Goal: Transaction & Acquisition: Purchase product/service

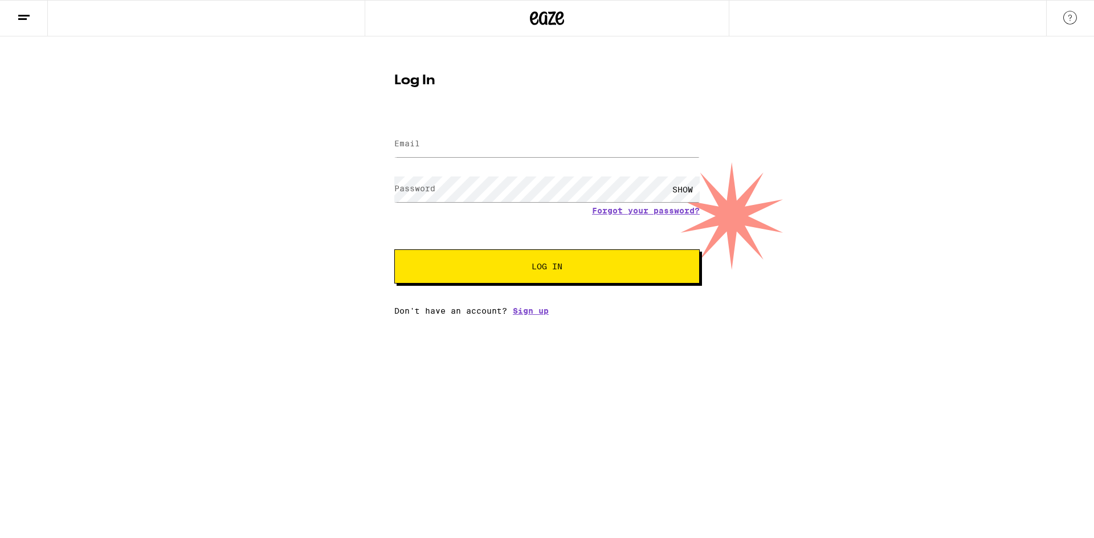
click at [414, 130] on div at bounding box center [546, 145] width 305 height 34
click at [417, 140] on label "Email" at bounding box center [407, 143] width 26 height 9
click at [418, 145] on label "Email" at bounding box center [407, 143] width 26 height 9
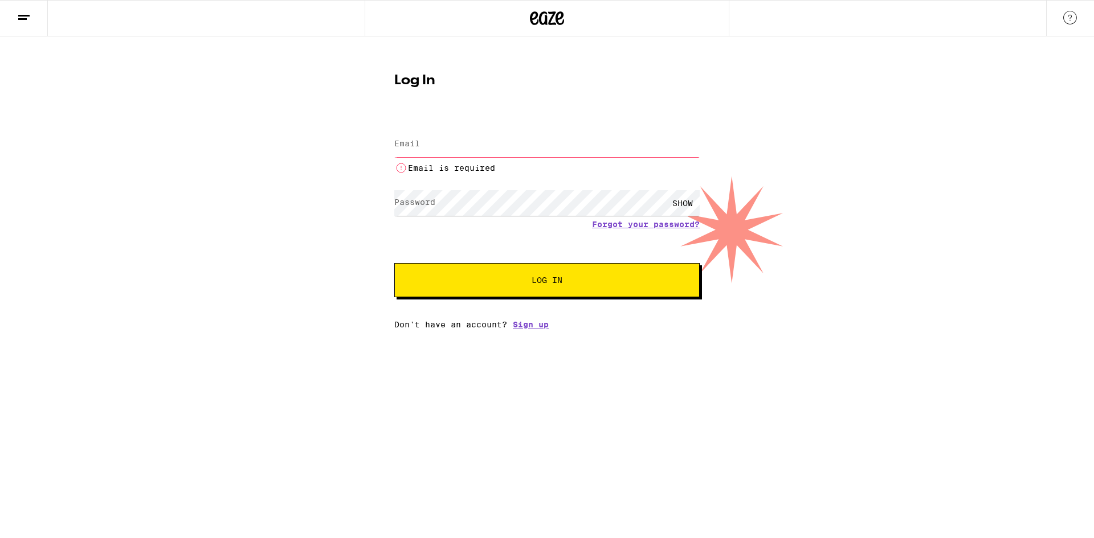
click at [415, 145] on label "Email" at bounding box center [407, 143] width 26 height 9
click at [422, 155] on input "Email" at bounding box center [546, 145] width 305 height 26
type input "[EMAIL_ADDRESS][DOMAIN_NAME]"
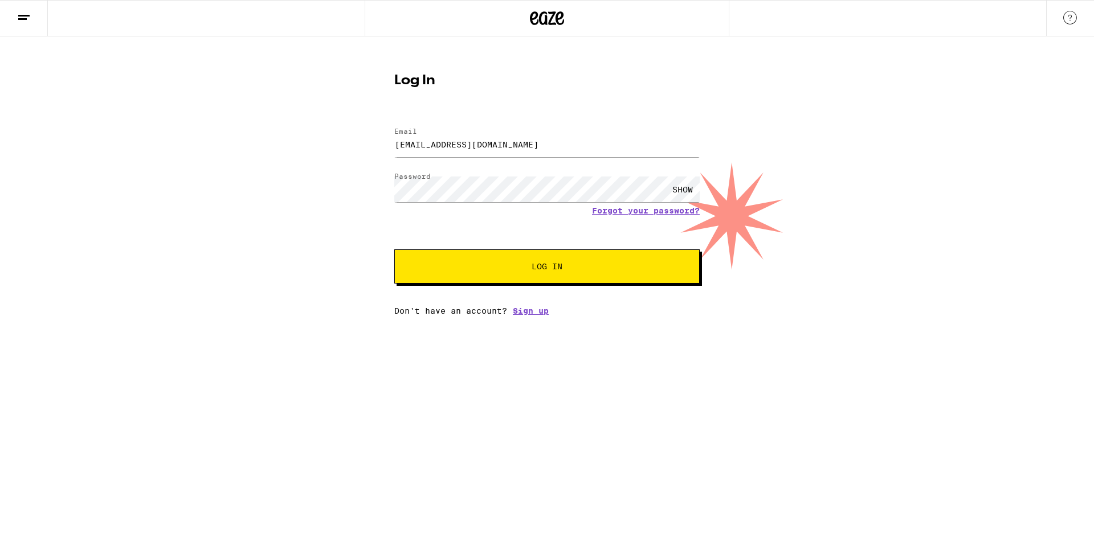
click at [552, 279] on button "Log In" at bounding box center [546, 266] width 305 height 34
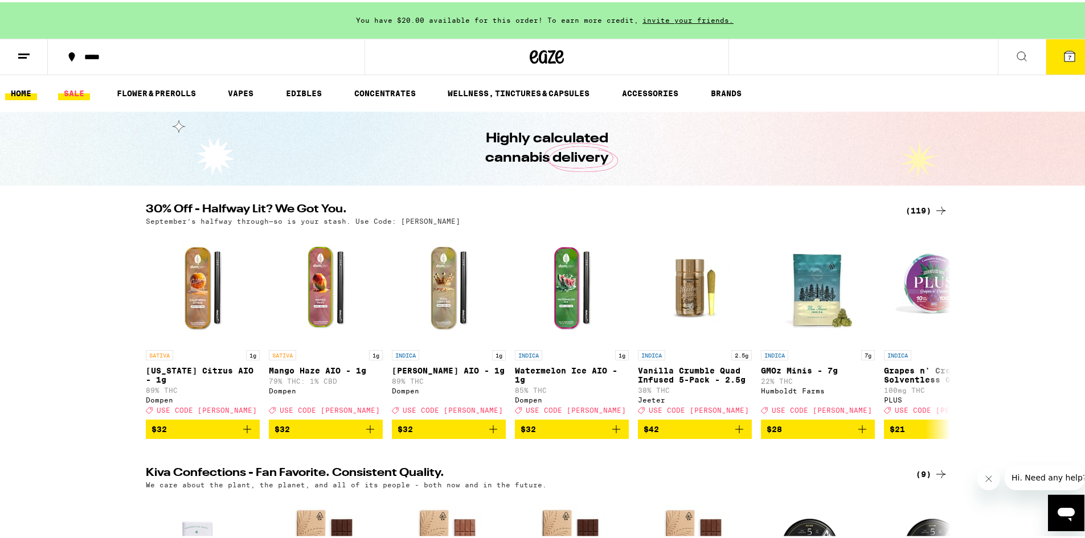
click at [77, 96] on link "SALE" at bounding box center [74, 91] width 32 height 14
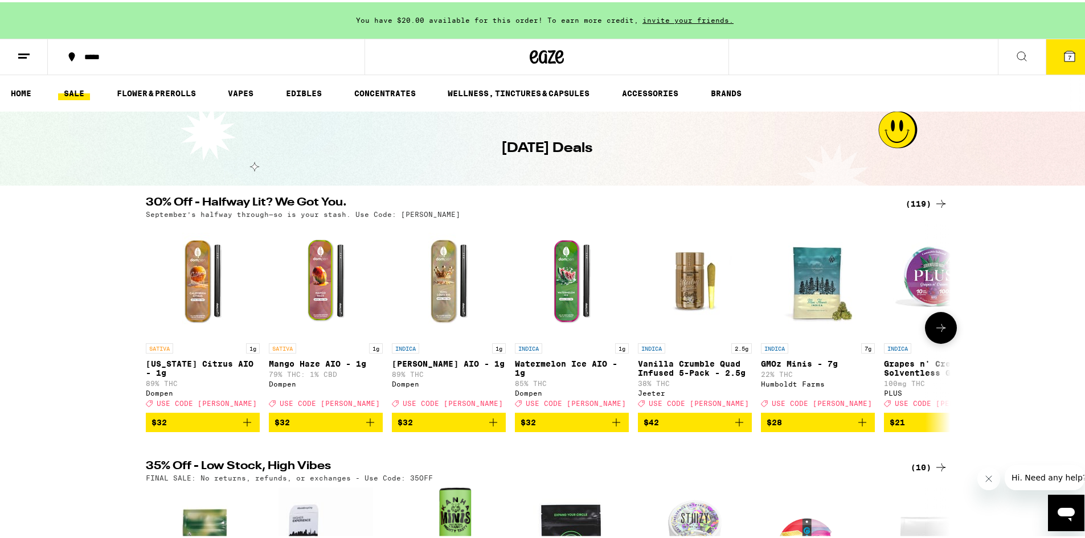
click at [938, 333] on icon at bounding box center [941, 326] width 14 height 14
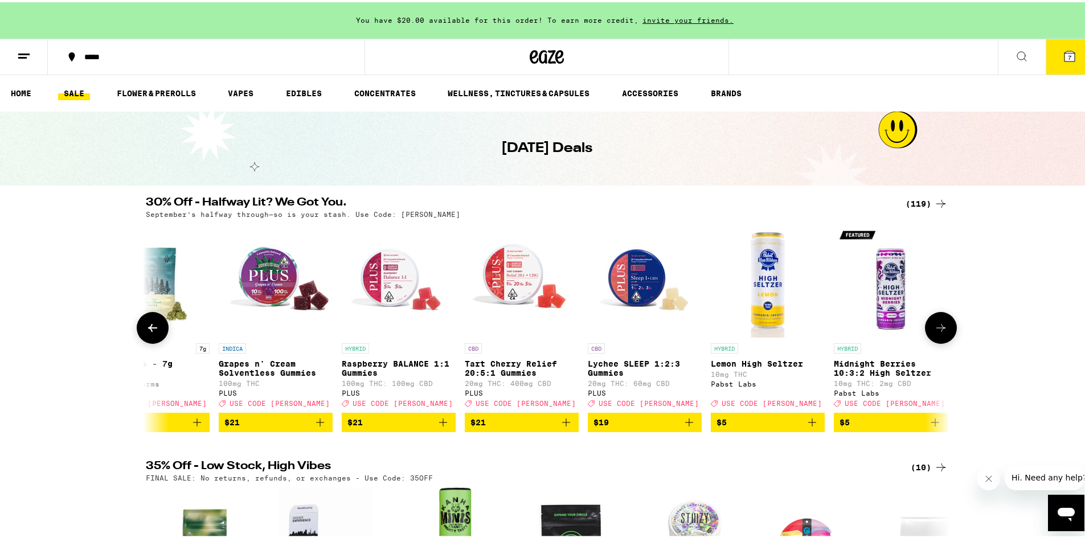
scroll to position [0, 678]
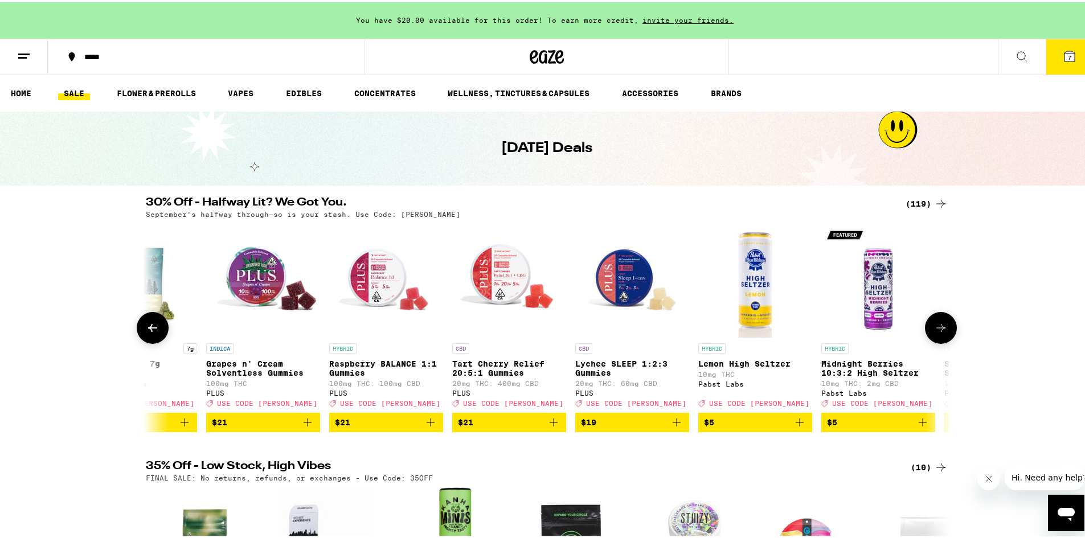
click at [938, 330] on icon at bounding box center [940, 326] width 9 height 8
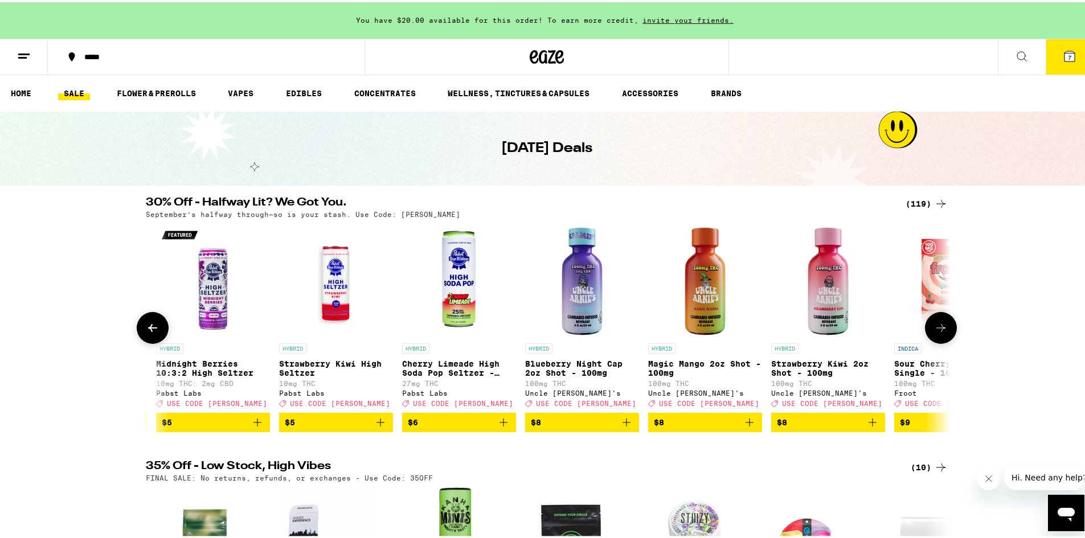
scroll to position [0, 1356]
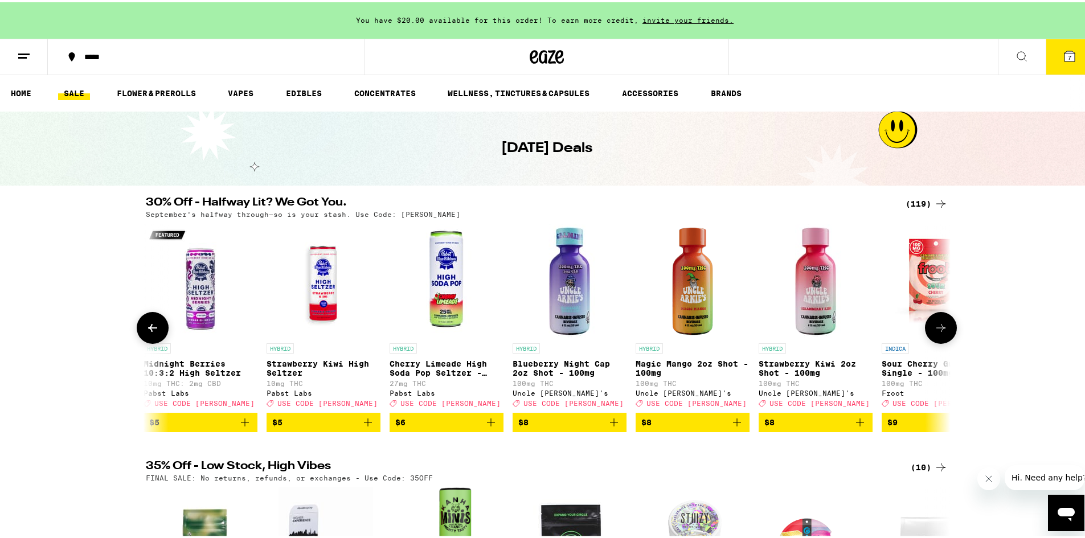
click at [938, 330] on icon at bounding box center [940, 326] width 9 height 8
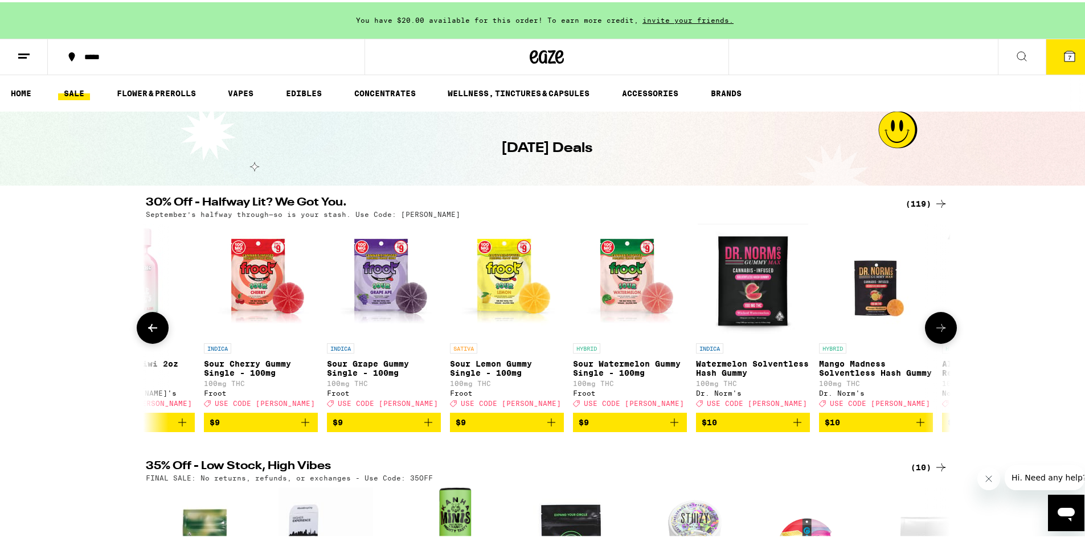
click at [938, 331] on icon at bounding box center [941, 326] width 14 height 14
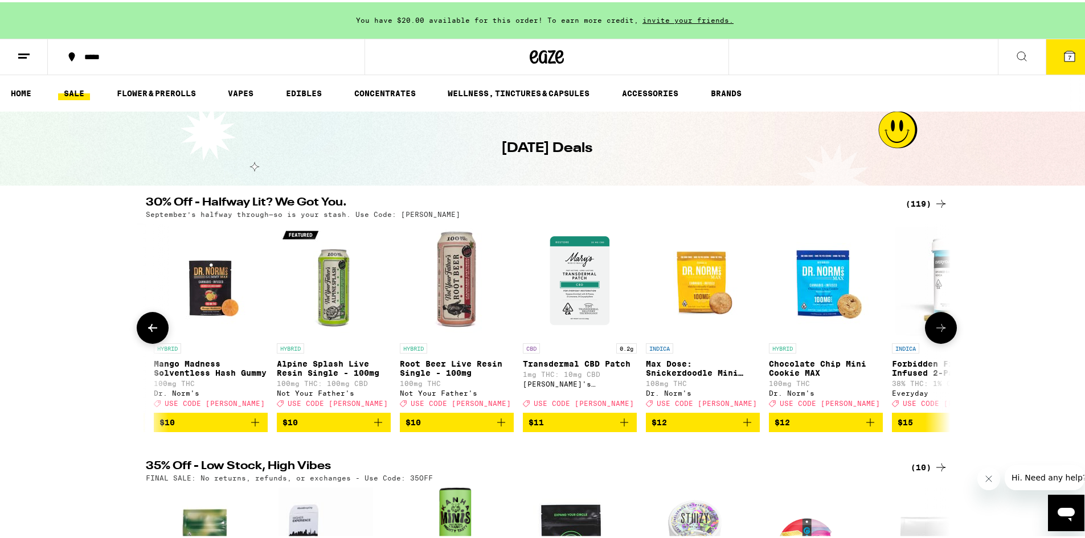
scroll to position [0, 2711]
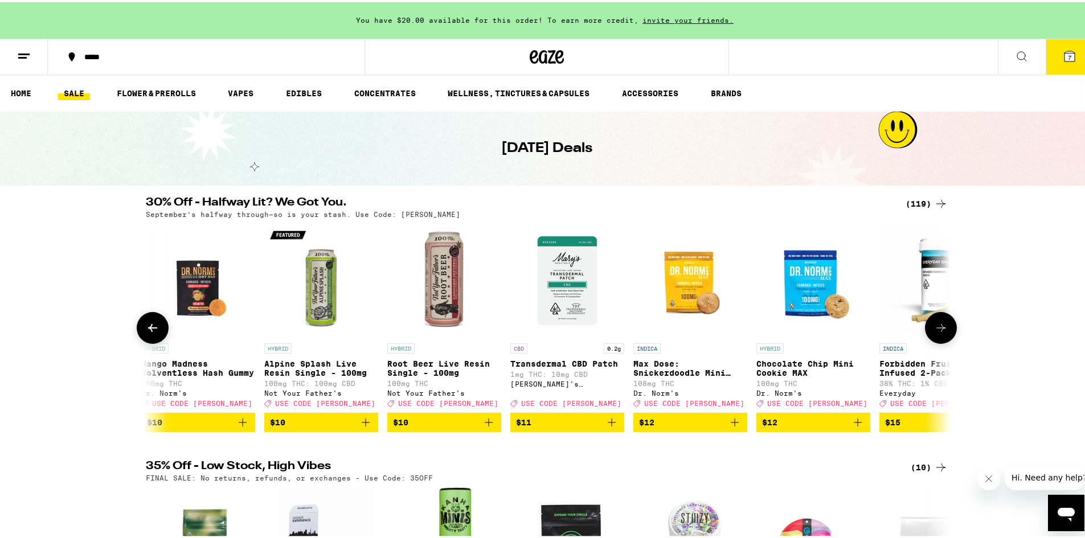
click at [938, 331] on icon at bounding box center [941, 326] width 14 height 14
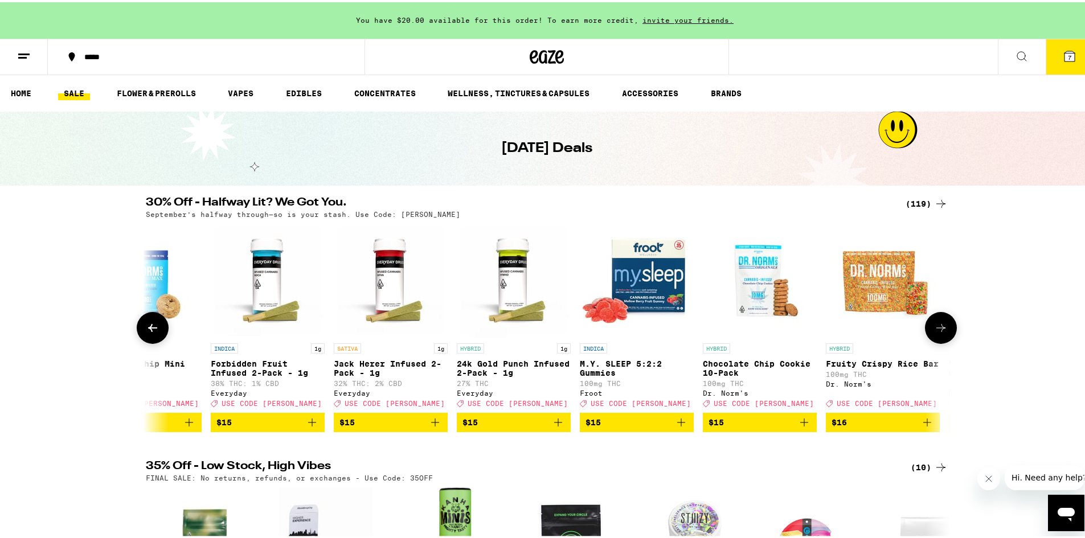
scroll to position [0, 3389]
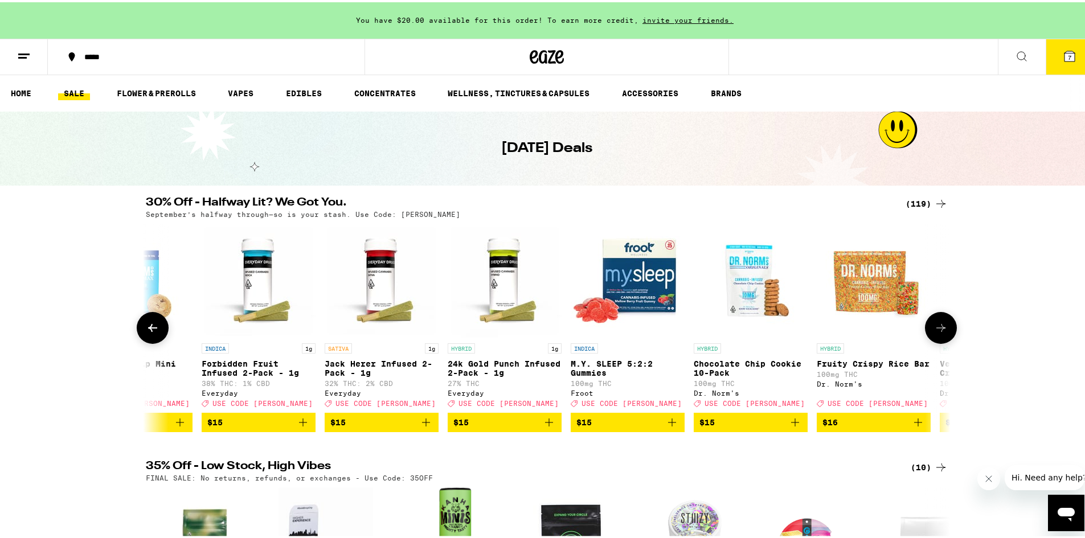
click at [938, 325] on icon at bounding box center [941, 326] width 14 height 14
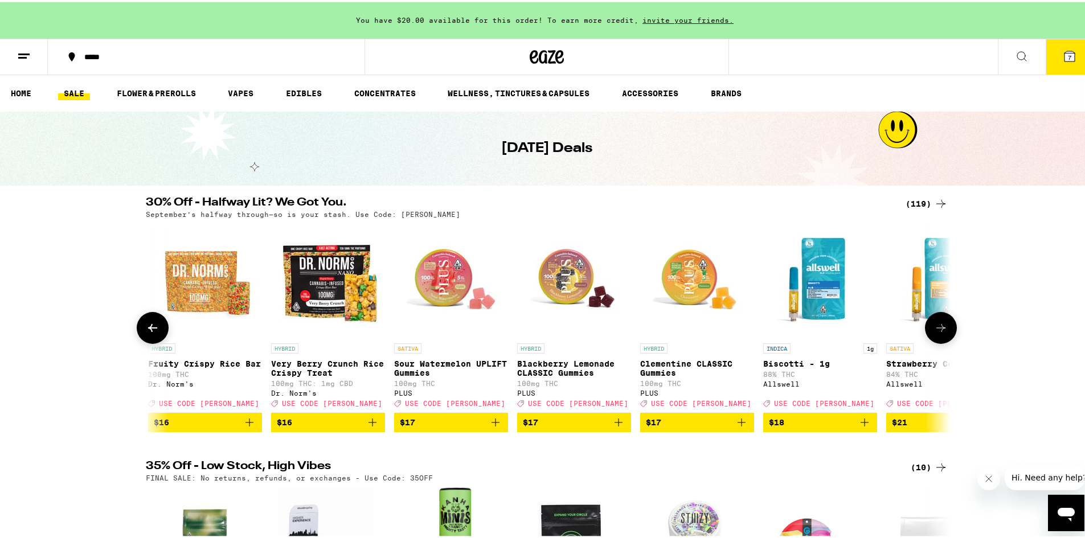
scroll to position [0, 4067]
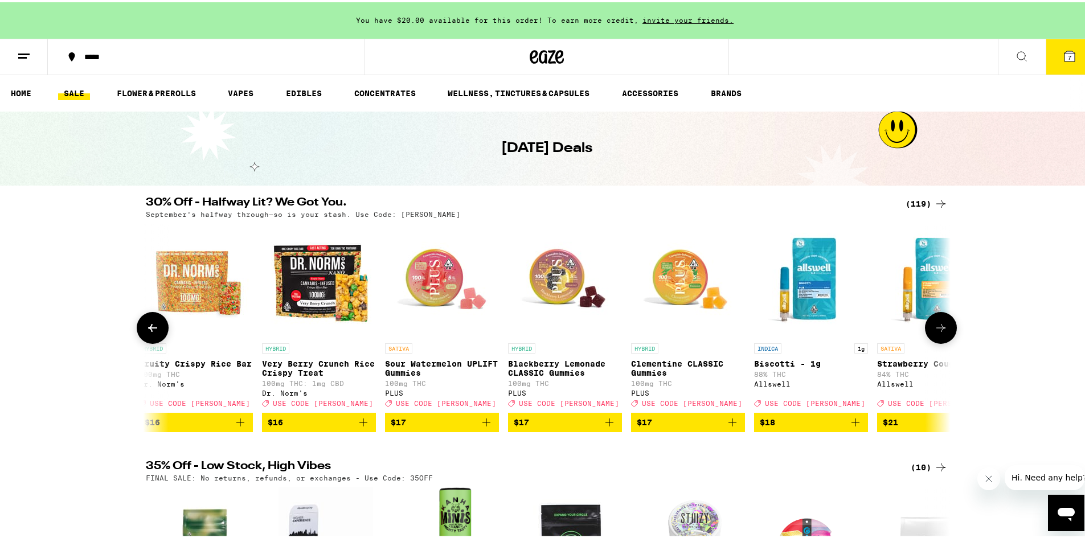
click at [936, 329] on icon at bounding box center [941, 326] width 14 height 14
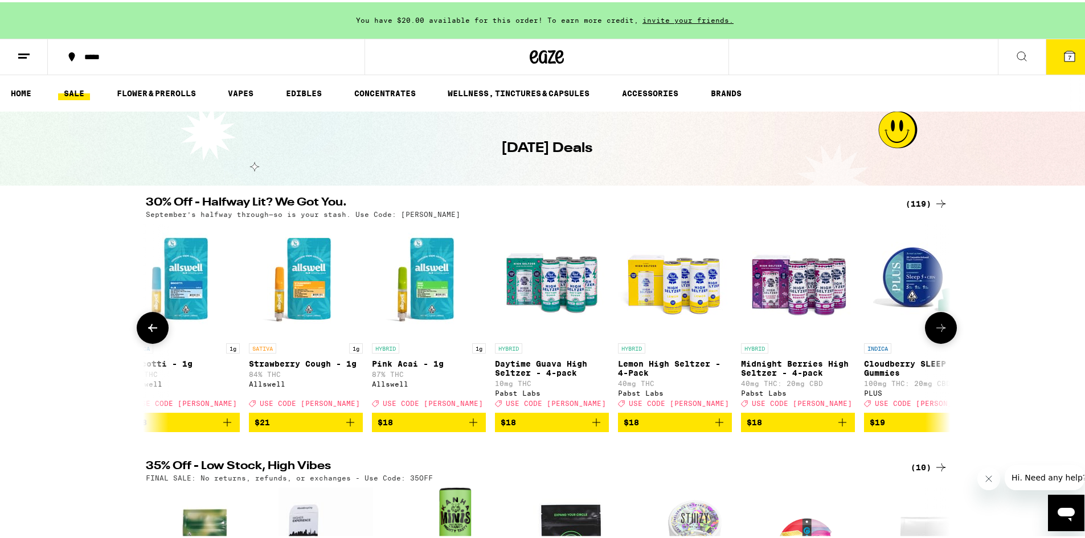
scroll to position [0, 4745]
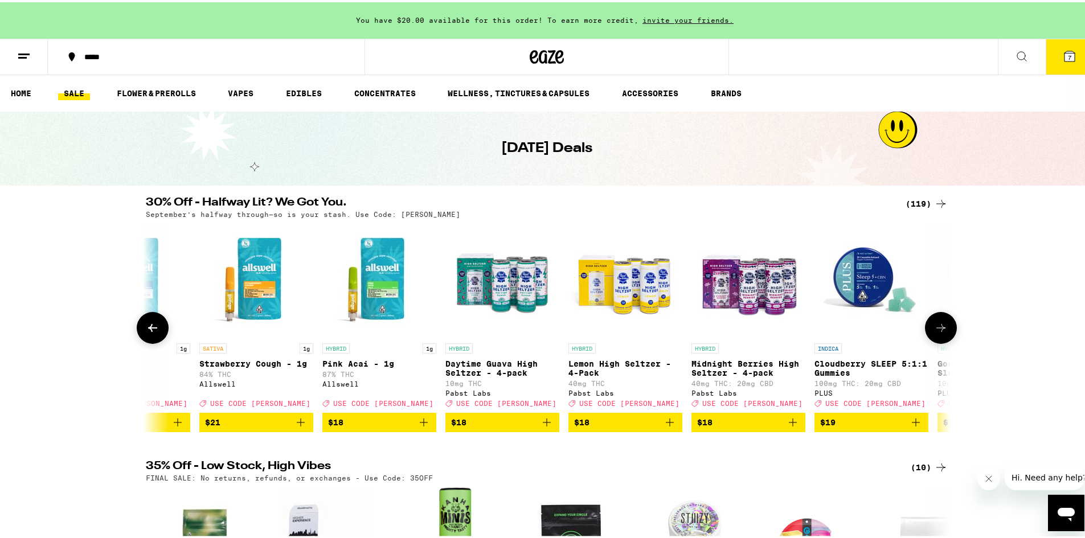
click at [934, 333] on icon at bounding box center [941, 326] width 14 height 14
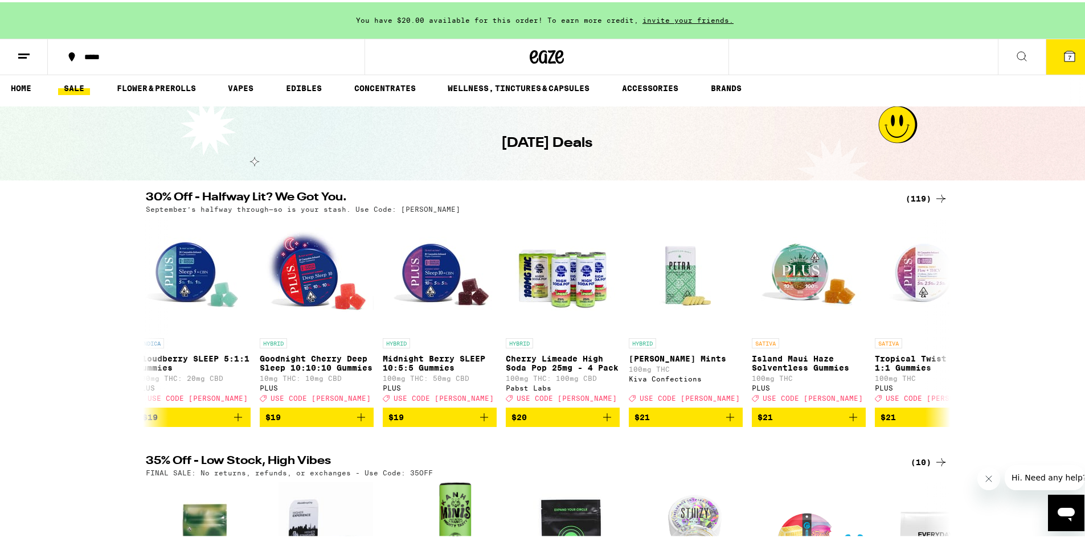
scroll to position [0, 0]
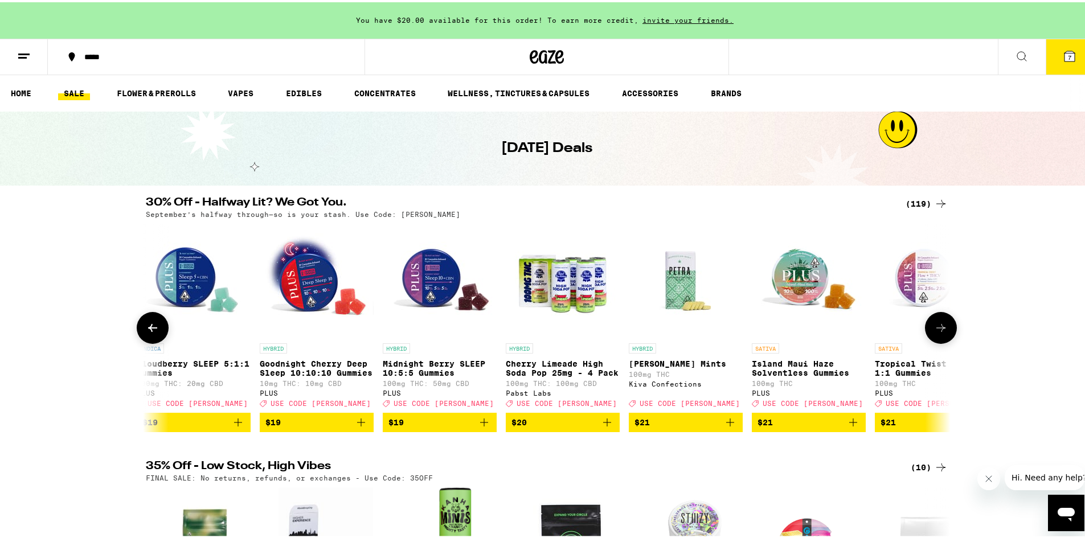
click at [944, 335] on button at bounding box center [941, 326] width 32 height 32
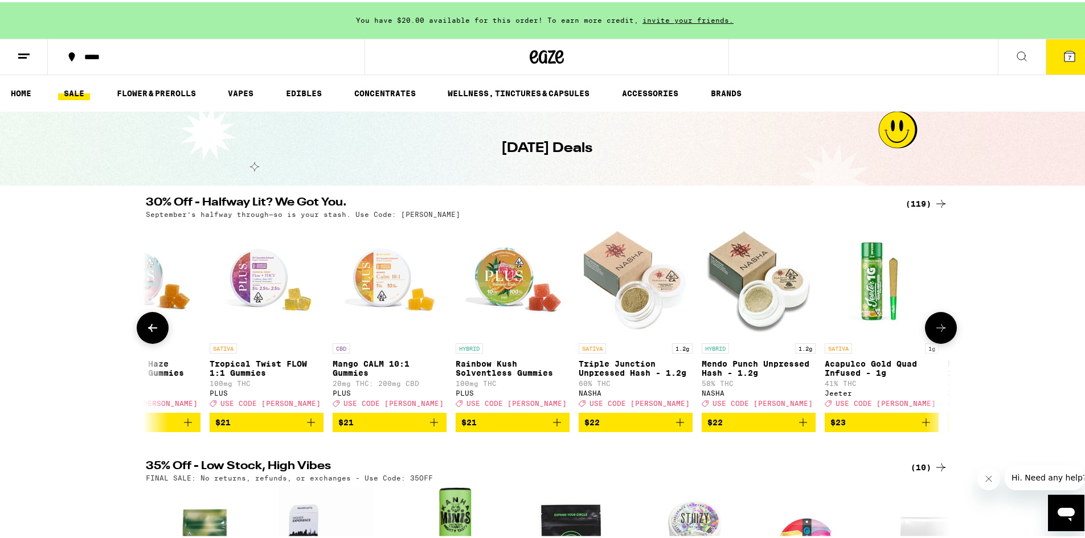
scroll to position [0, 6101]
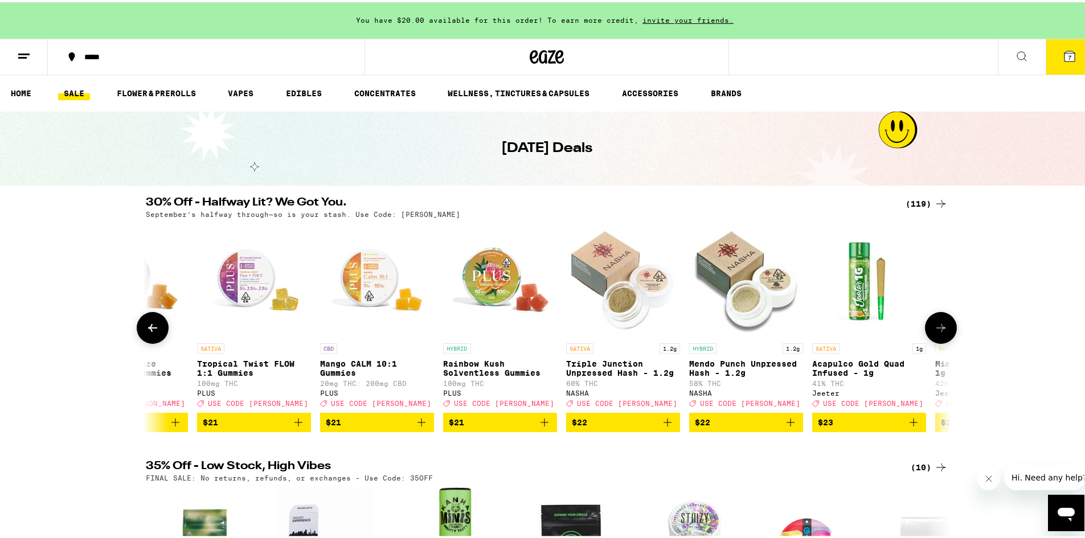
click at [495, 284] on img "Open page for Rainbow Kush Solventless Gummies from PLUS" at bounding box center [500, 279] width 114 height 114
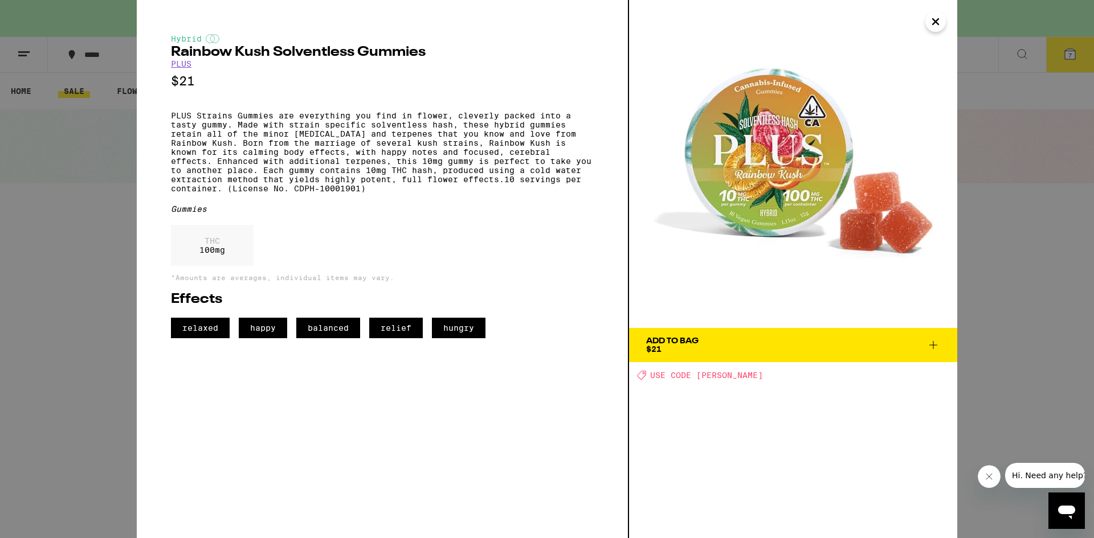
click at [933, 344] on icon at bounding box center [933, 345] width 8 height 8
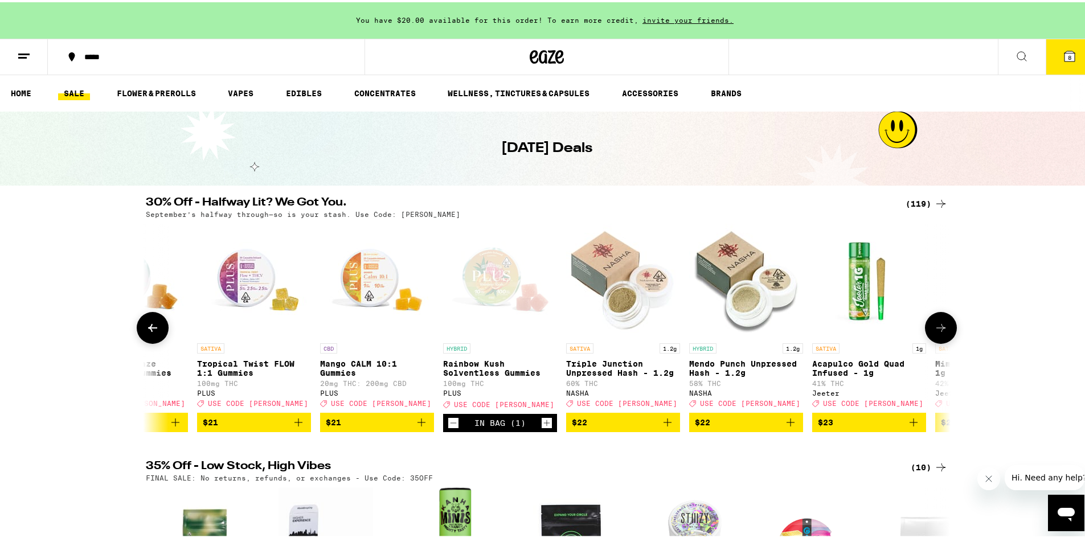
click at [941, 328] on icon at bounding box center [941, 326] width 14 height 14
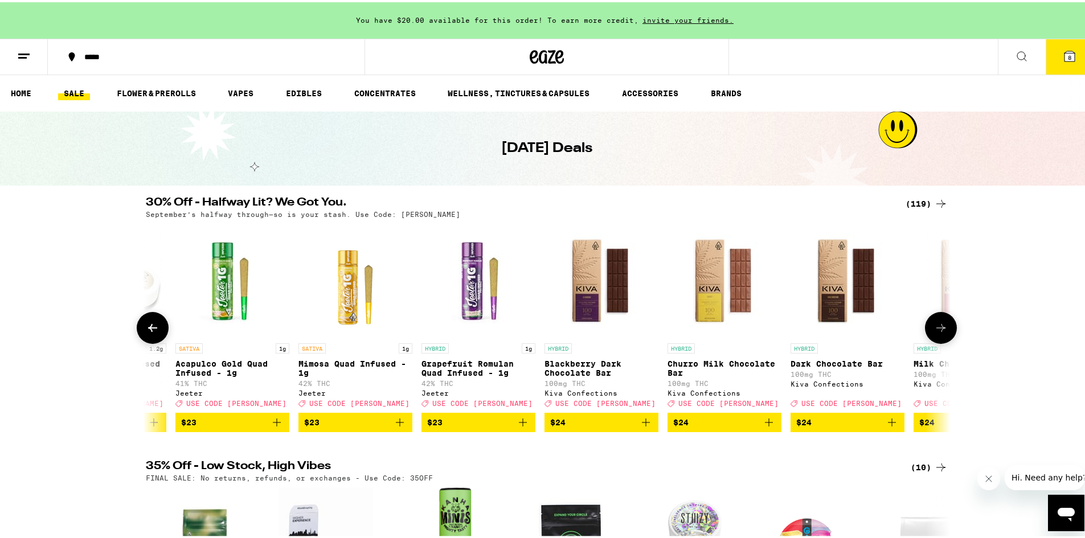
scroll to position [0, 6779]
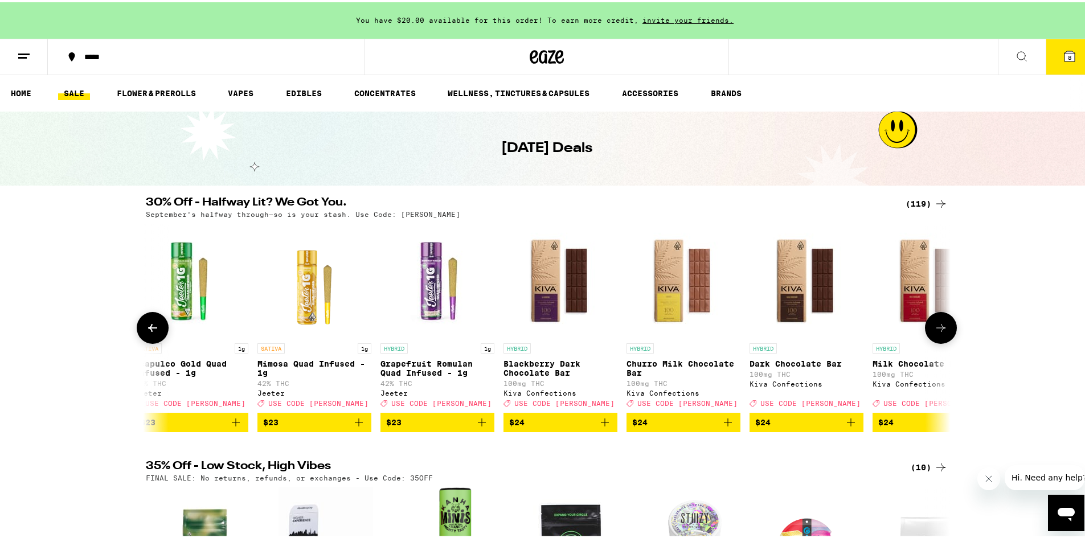
click at [941, 329] on icon at bounding box center [941, 326] width 14 height 14
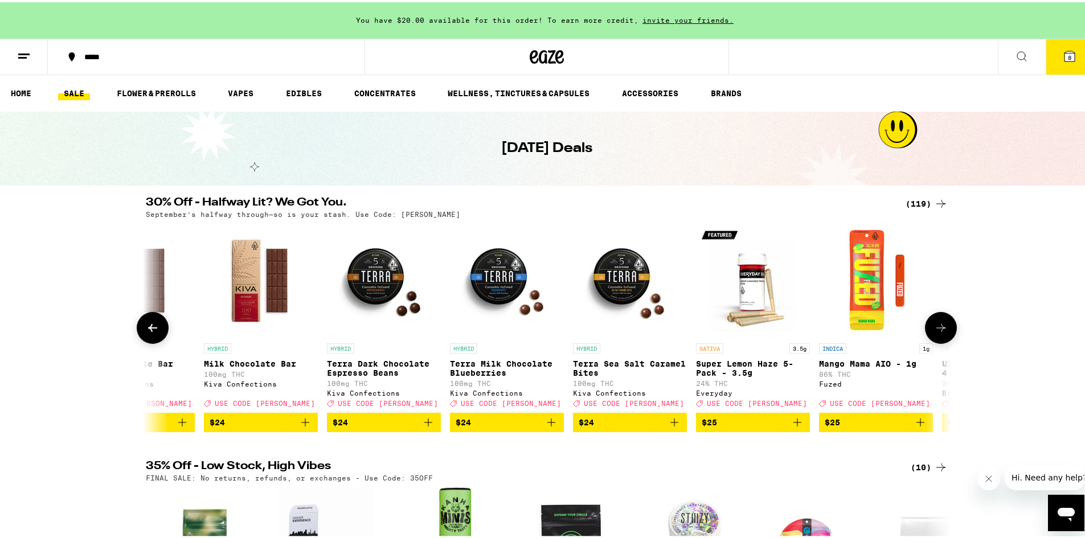
scroll to position [0, 7457]
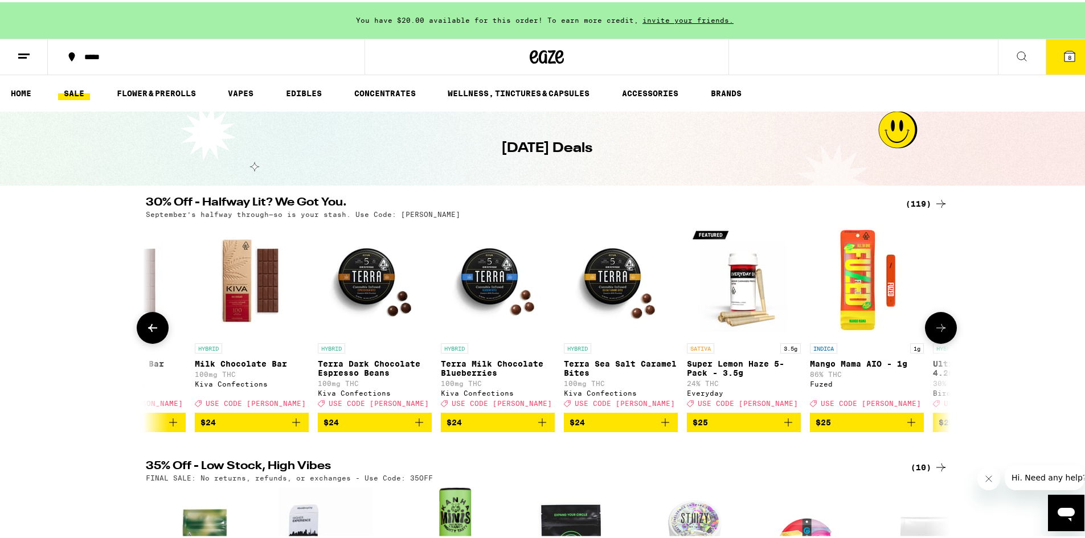
click at [941, 329] on icon at bounding box center [941, 326] width 14 height 14
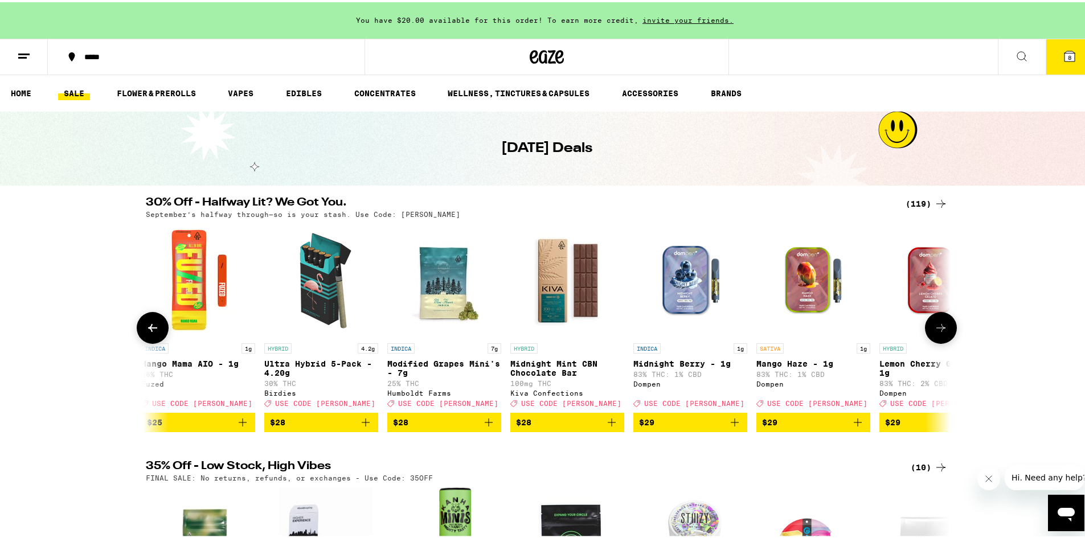
scroll to position [0, 8134]
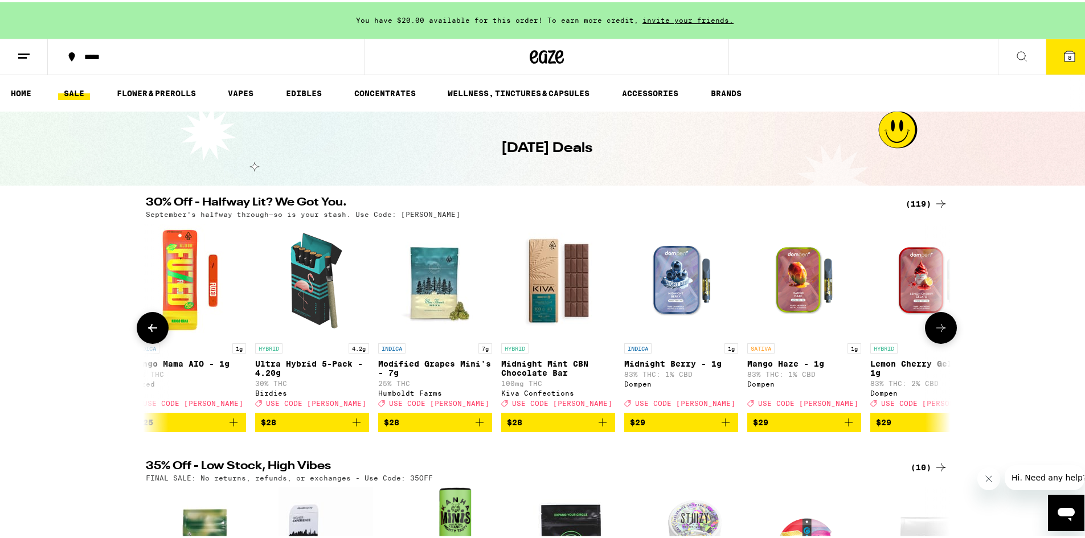
click at [941, 329] on icon at bounding box center [941, 326] width 14 height 14
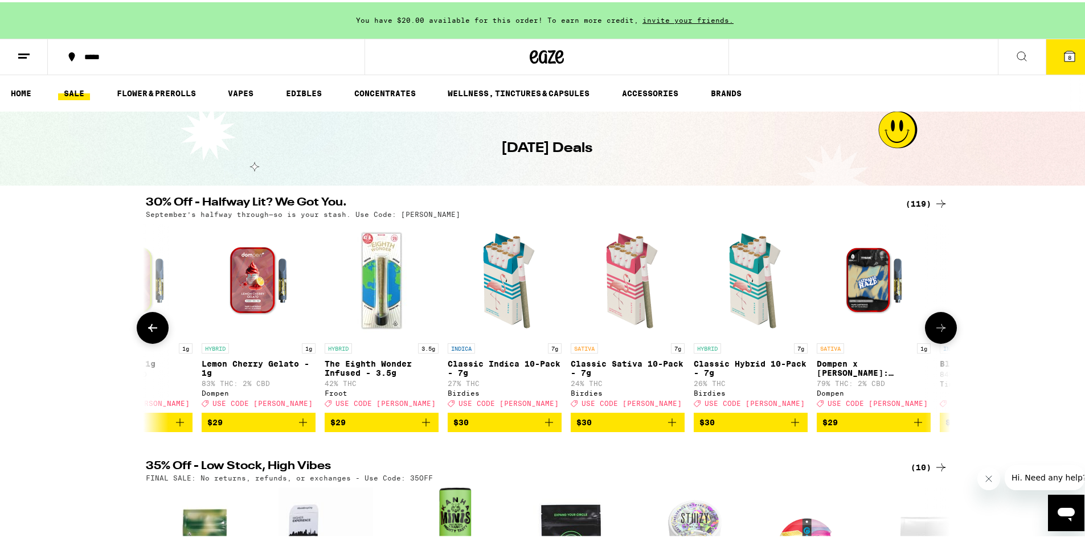
scroll to position [0, 8812]
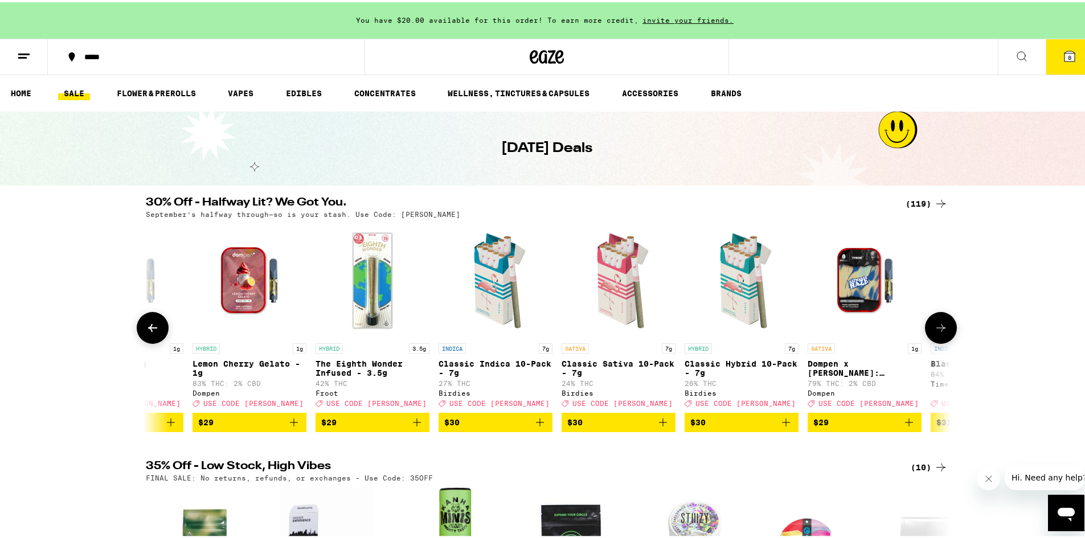
click at [941, 329] on icon at bounding box center [941, 326] width 14 height 14
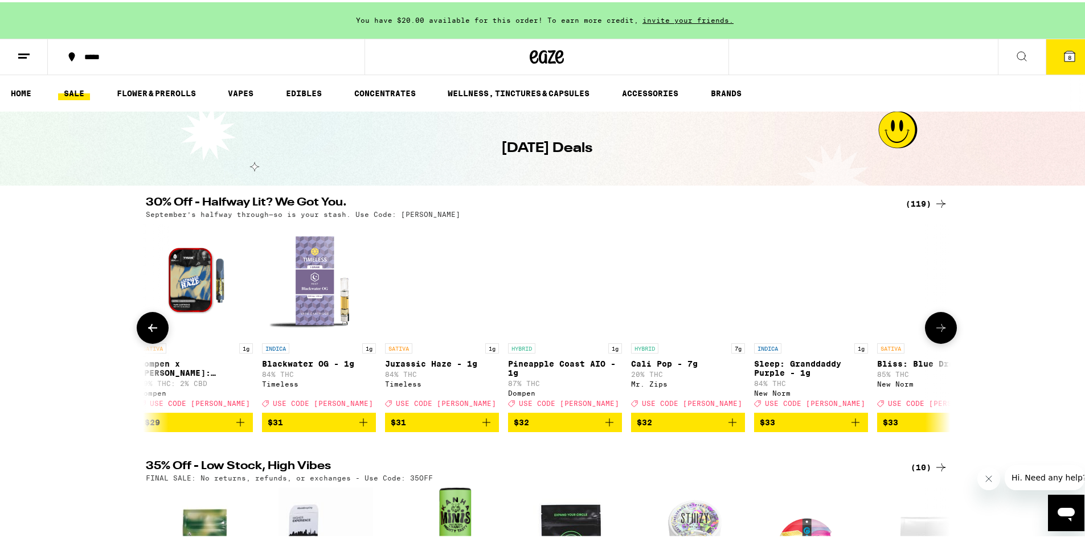
scroll to position [0, 9490]
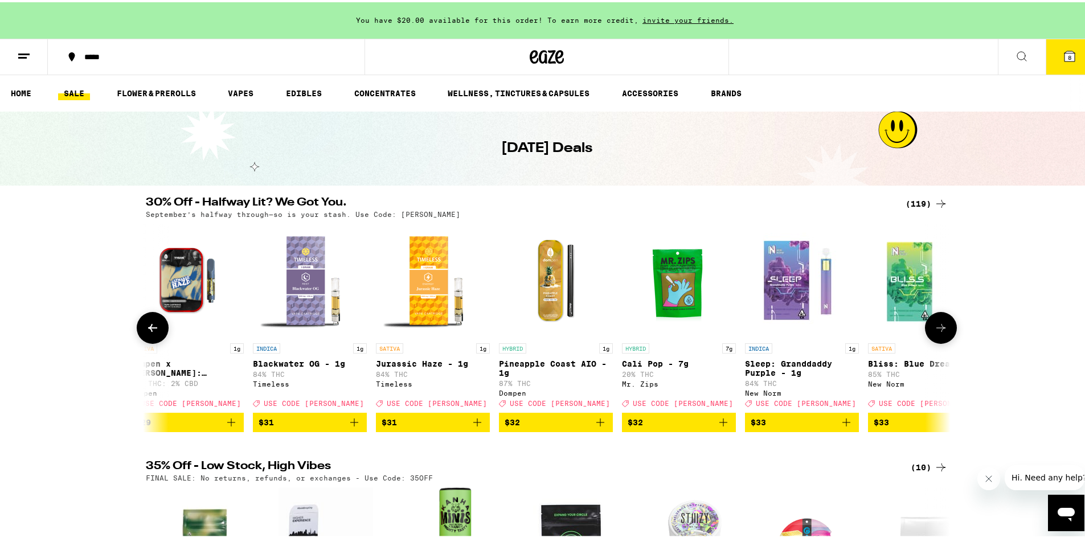
click at [941, 329] on icon at bounding box center [941, 326] width 14 height 14
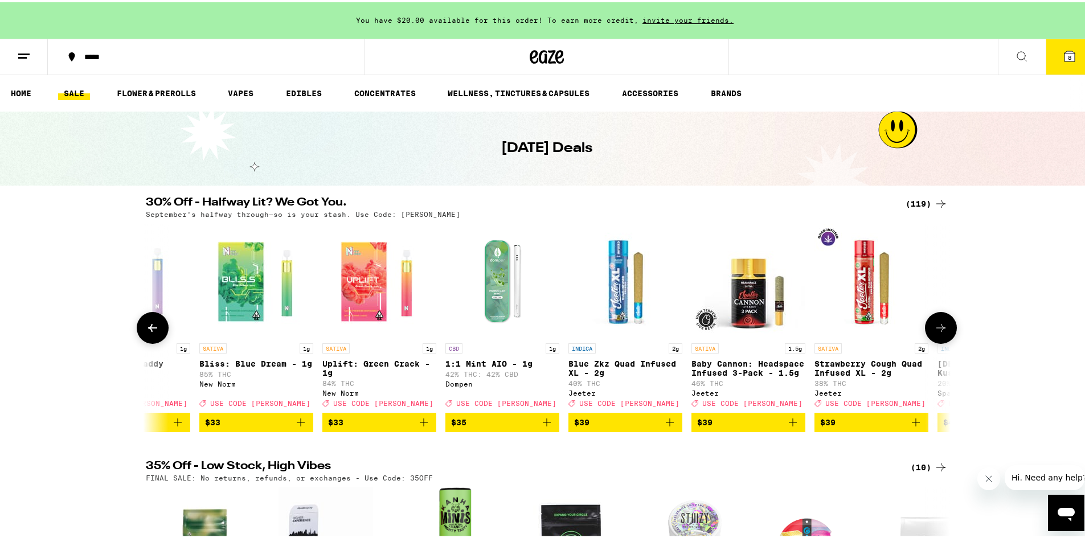
scroll to position [0, 10168]
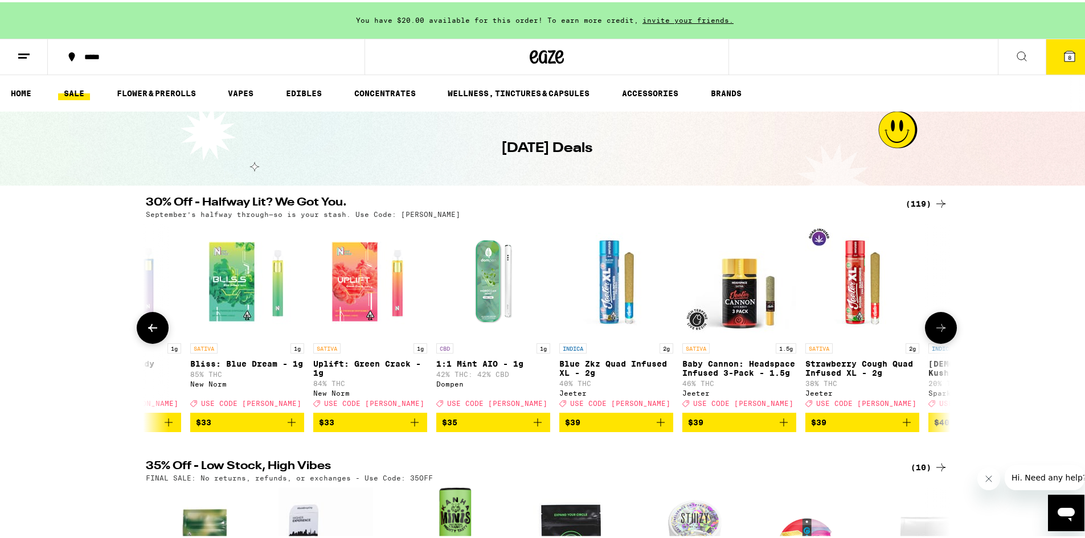
click at [941, 329] on icon at bounding box center [941, 326] width 14 height 14
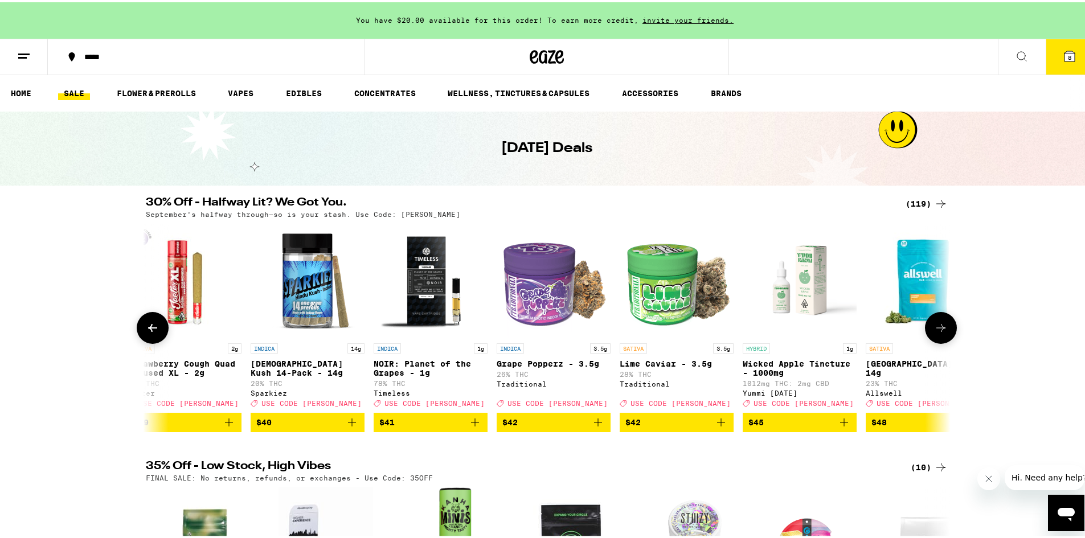
click at [941, 329] on icon at bounding box center [941, 326] width 14 height 14
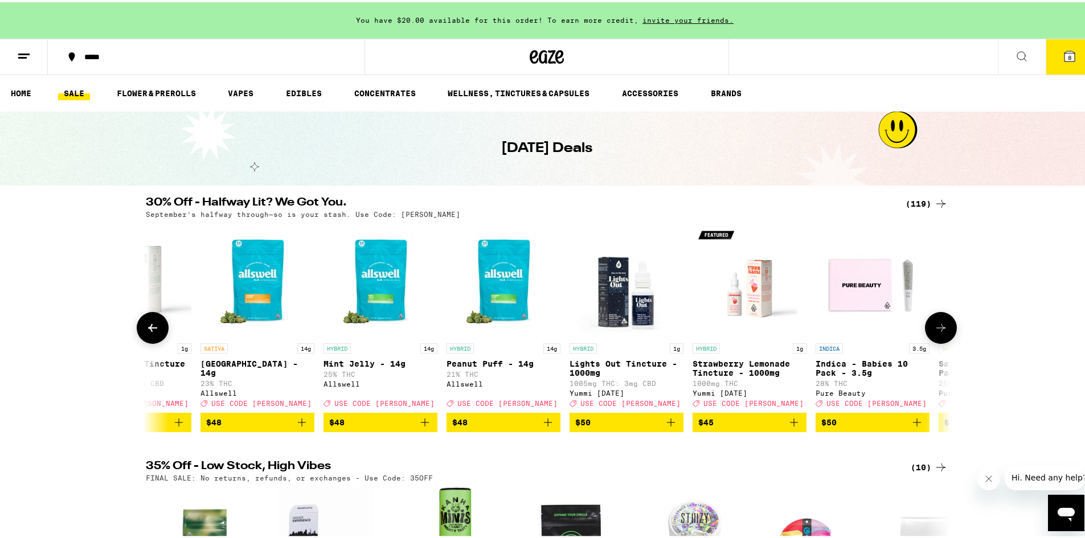
scroll to position [0, 11524]
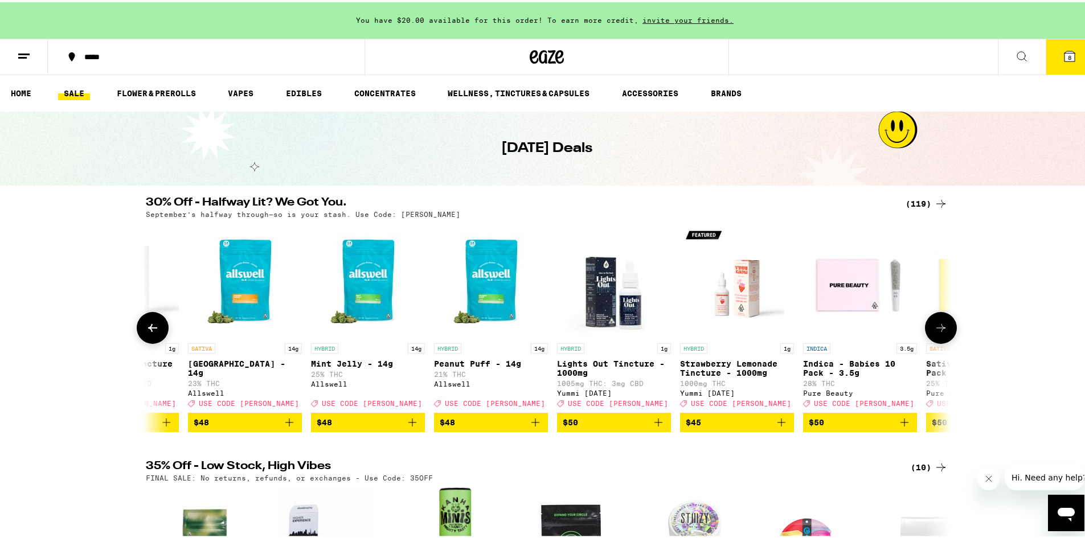
click at [934, 330] on icon at bounding box center [941, 326] width 14 height 14
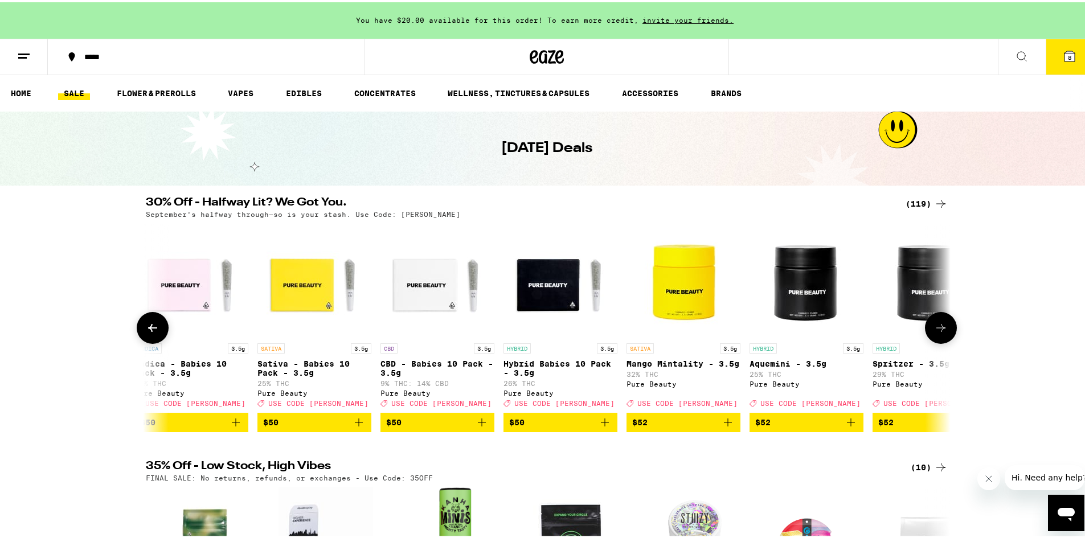
scroll to position [0, 12202]
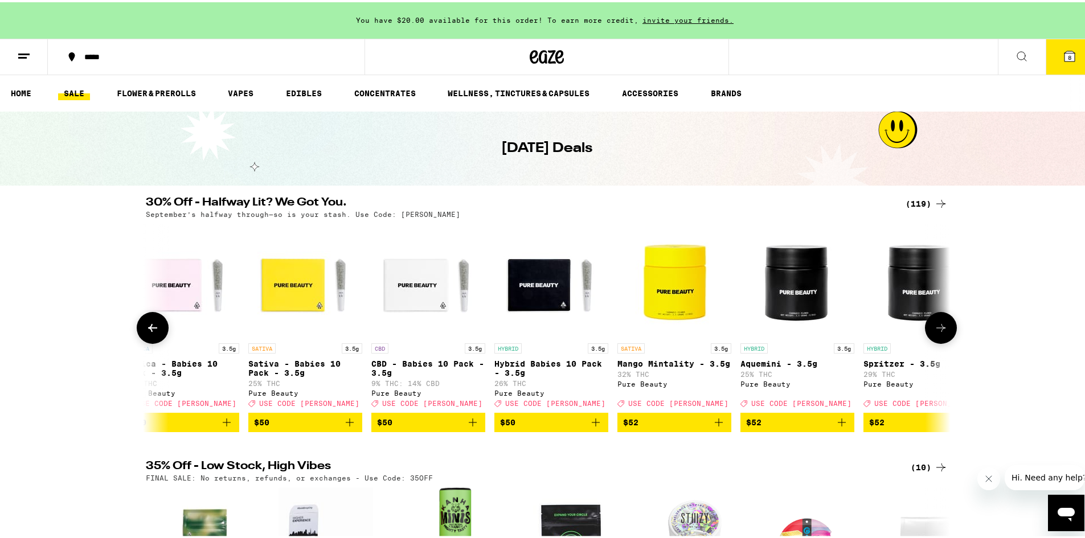
click at [939, 333] on icon at bounding box center [941, 326] width 14 height 14
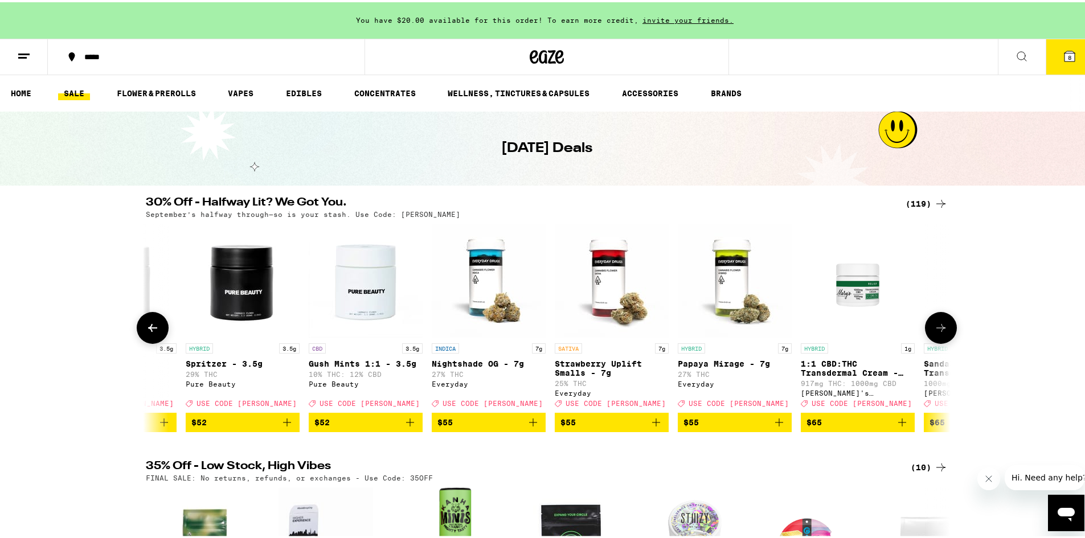
click at [938, 330] on icon at bounding box center [940, 326] width 9 height 8
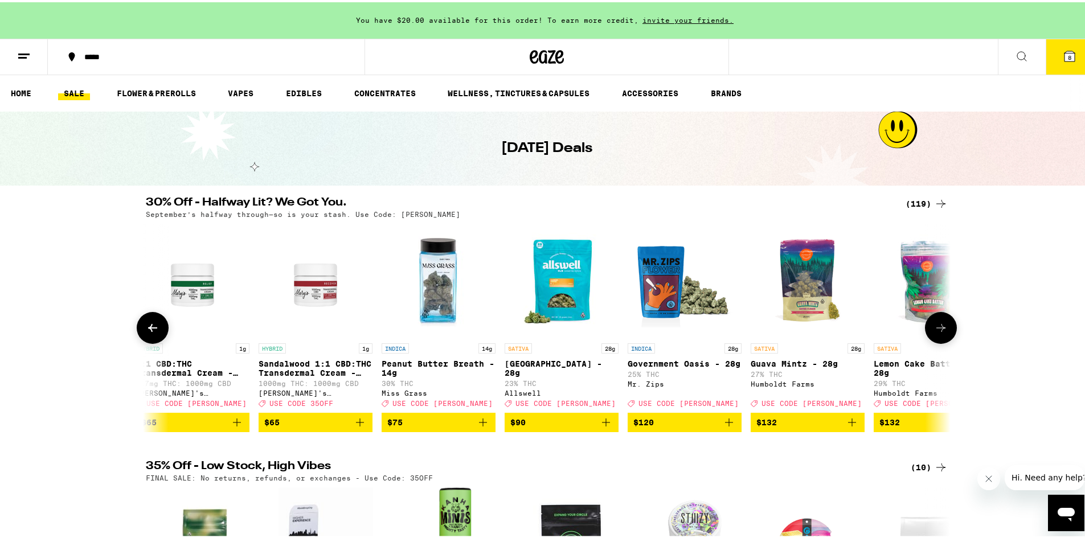
scroll to position [0, 13557]
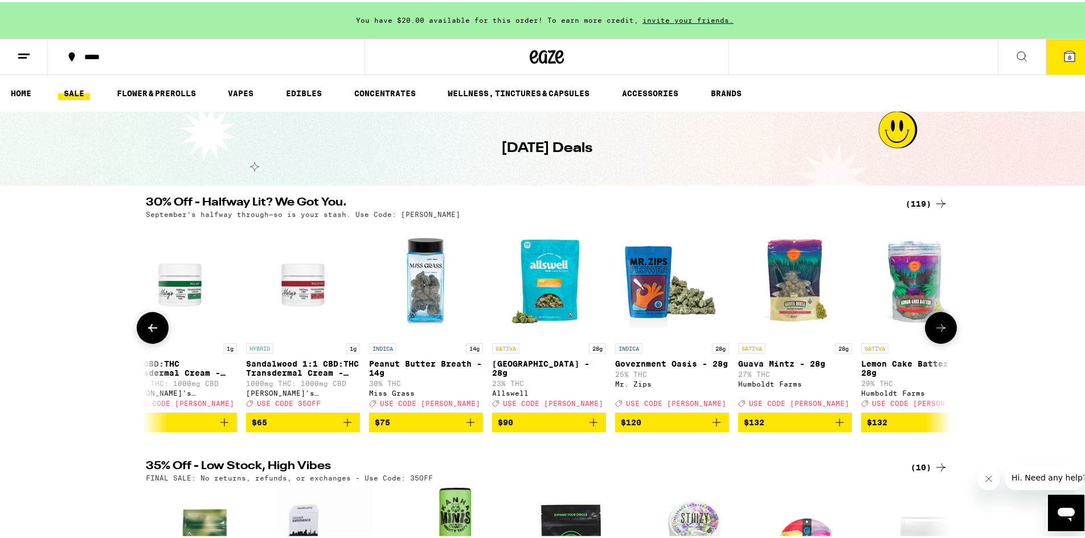
click at [938, 330] on icon at bounding box center [940, 326] width 9 height 8
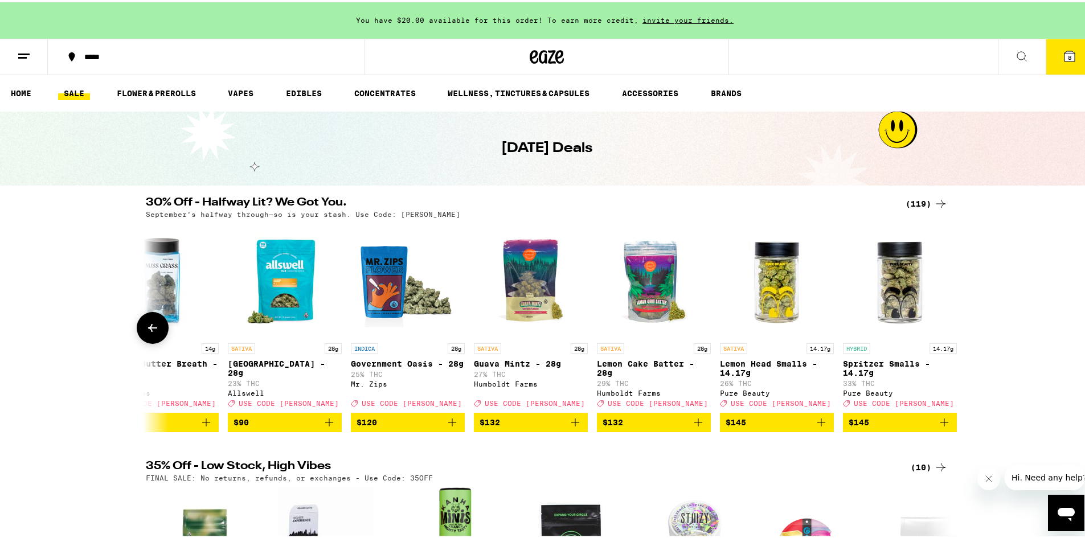
scroll to position [0, 13840]
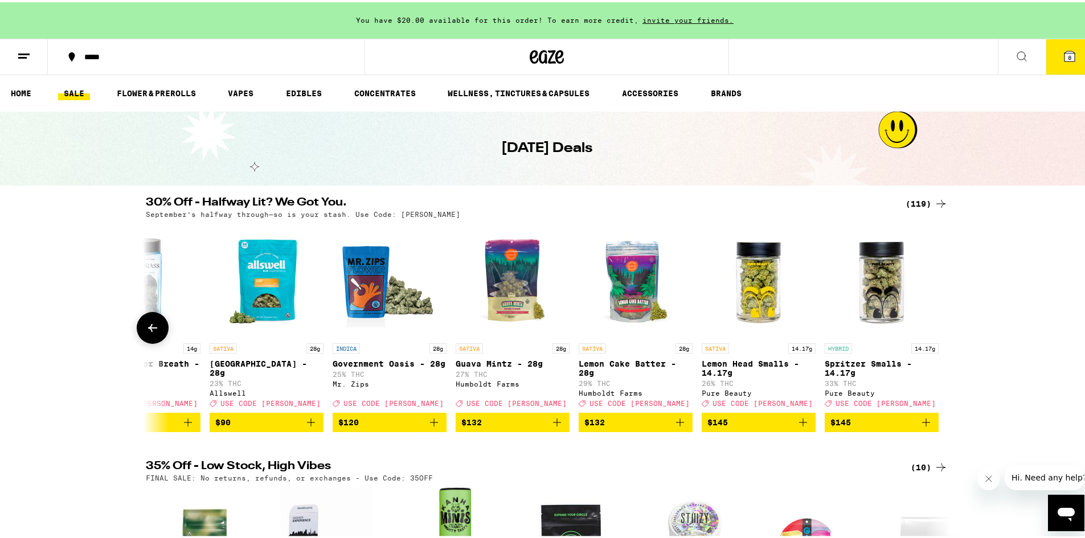
click at [938, 334] on div at bounding box center [941, 326] width 32 height 32
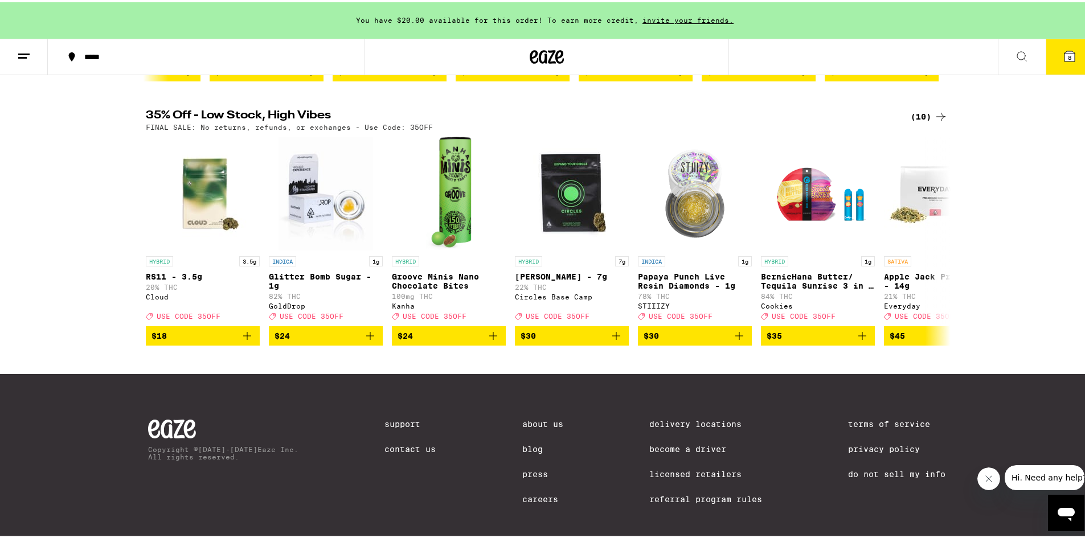
scroll to position [331, 0]
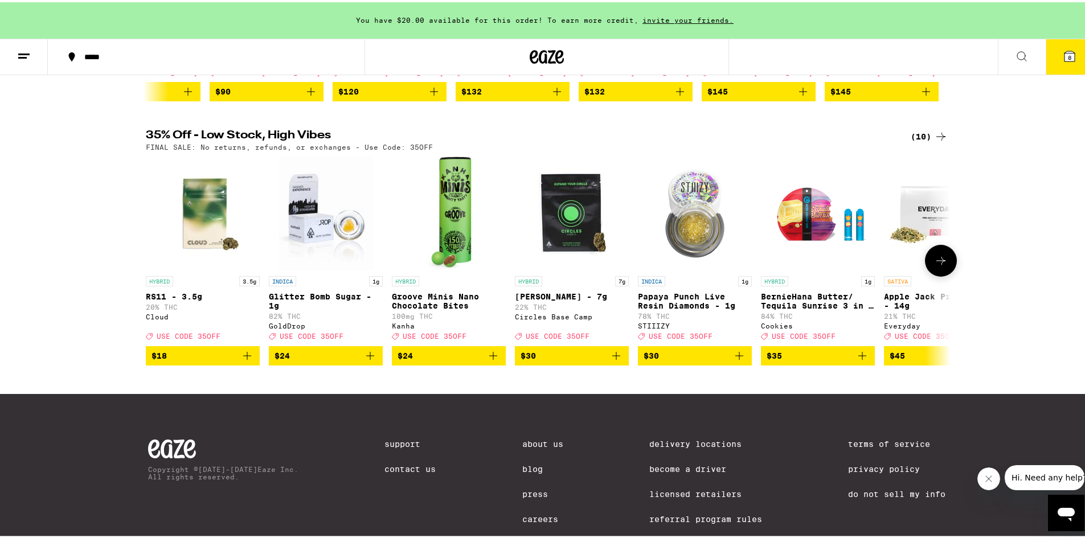
click at [947, 270] on button at bounding box center [941, 259] width 32 height 32
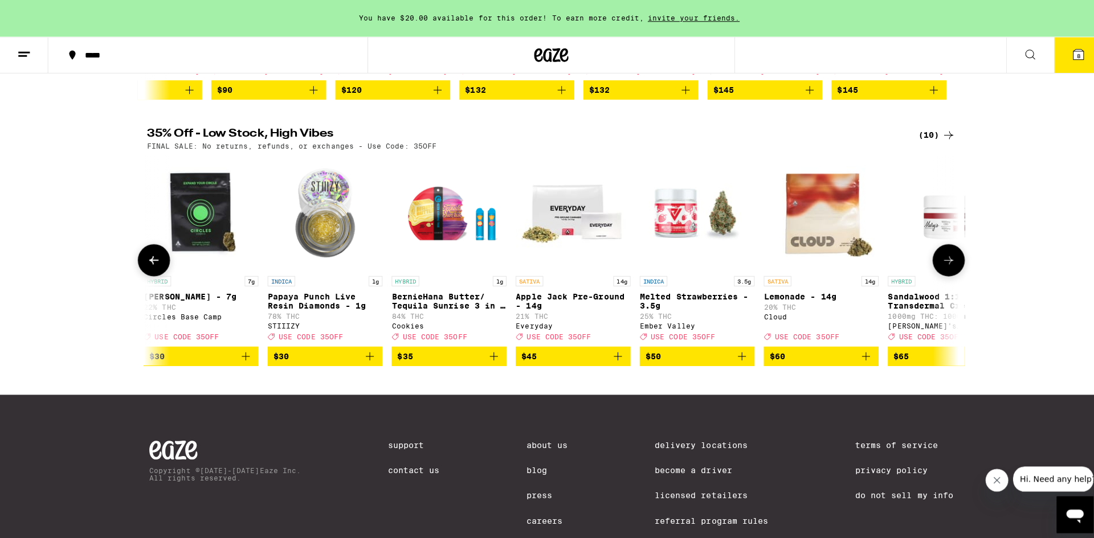
scroll to position [0, 428]
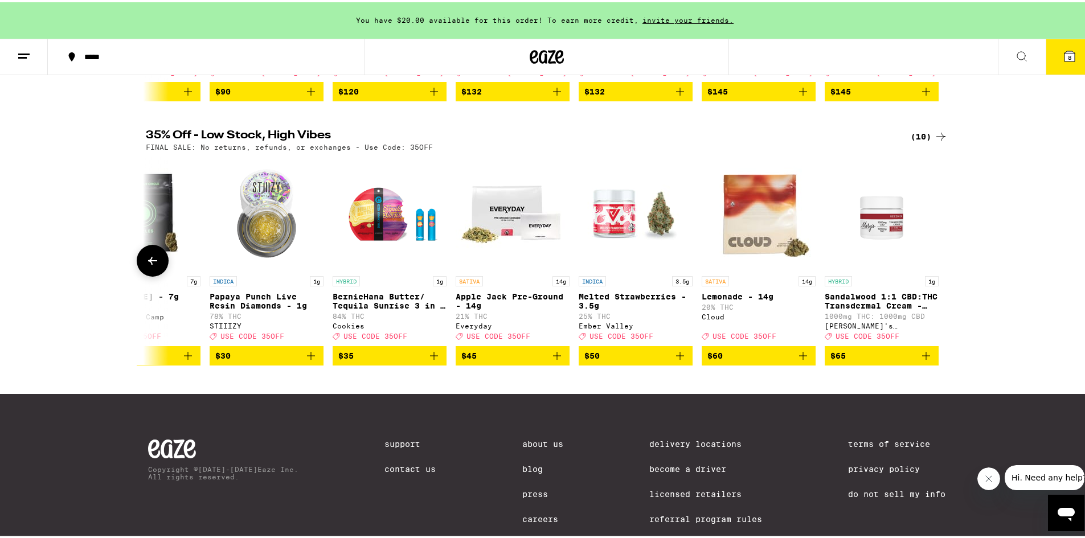
click at [256, 243] on img "Open page for Papaya Punch Live Resin Diamonds - 1g from STIIIZY" at bounding box center [267, 211] width 114 height 114
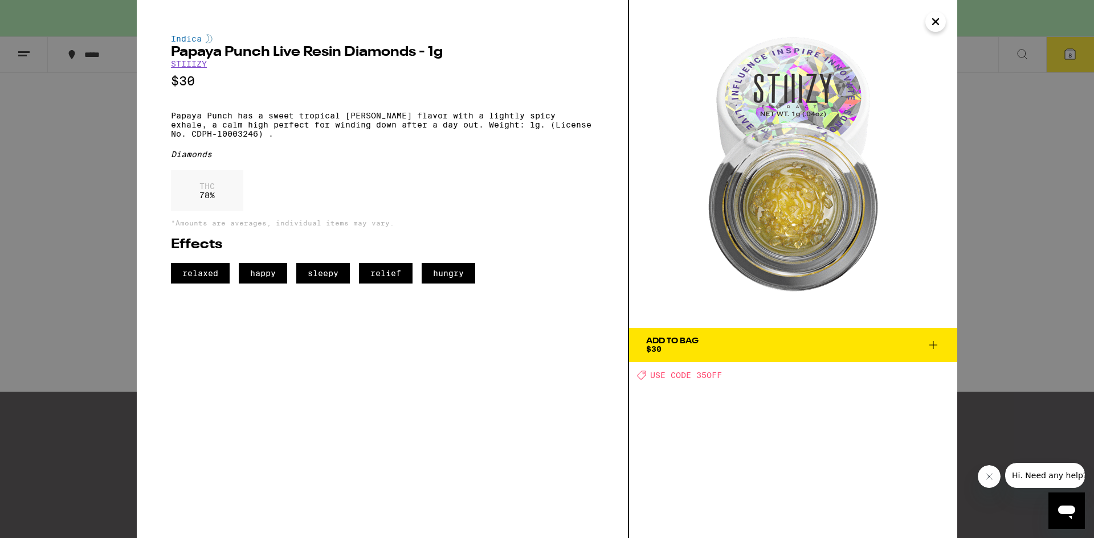
click at [942, 23] on button "Close" at bounding box center [935, 21] width 21 height 21
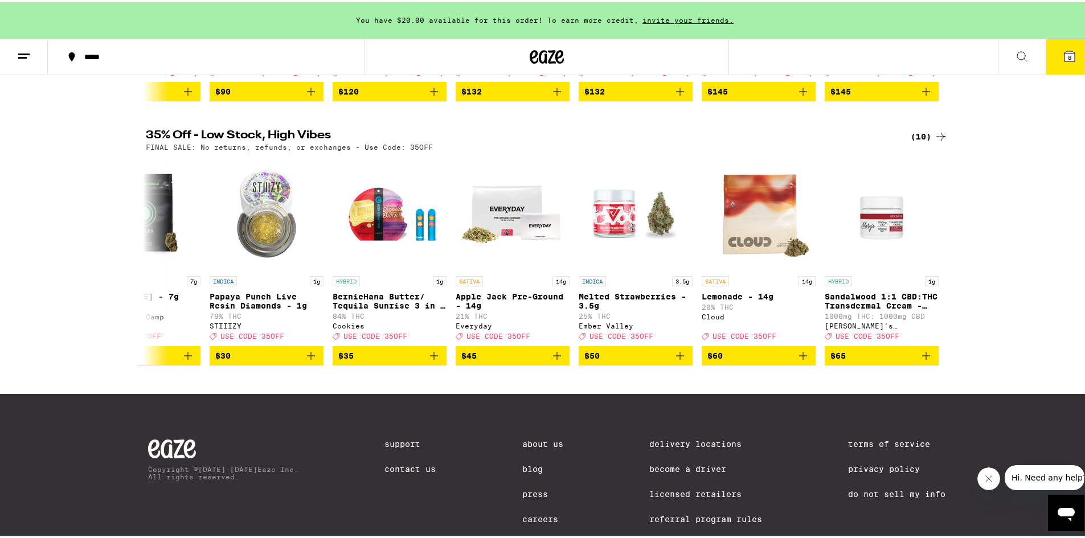
click at [1065, 49] on icon at bounding box center [1070, 54] width 10 height 10
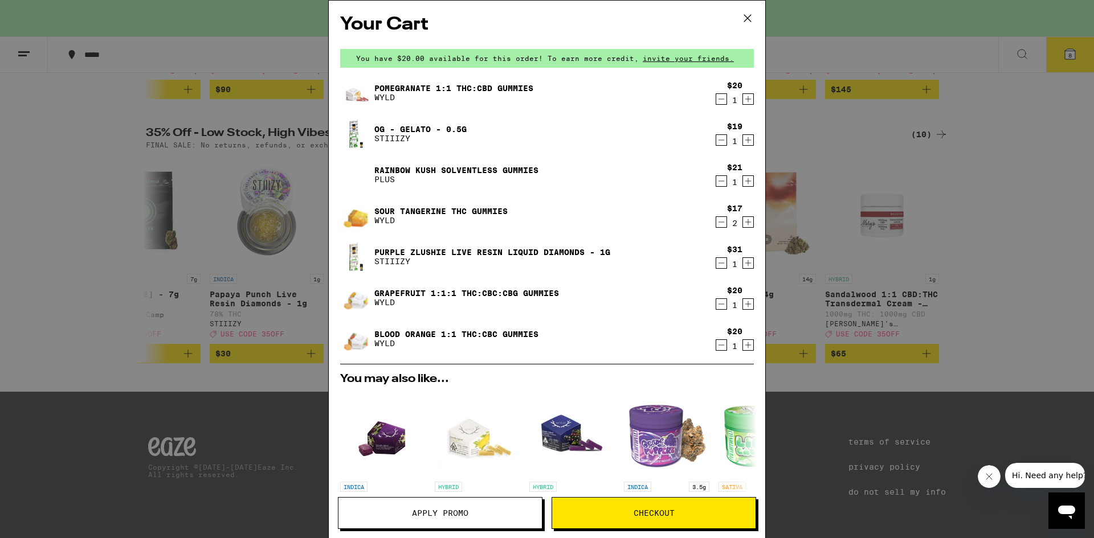
click at [402, 129] on link "OG - Gelato - 0.5g" at bounding box center [420, 129] width 92 height 9
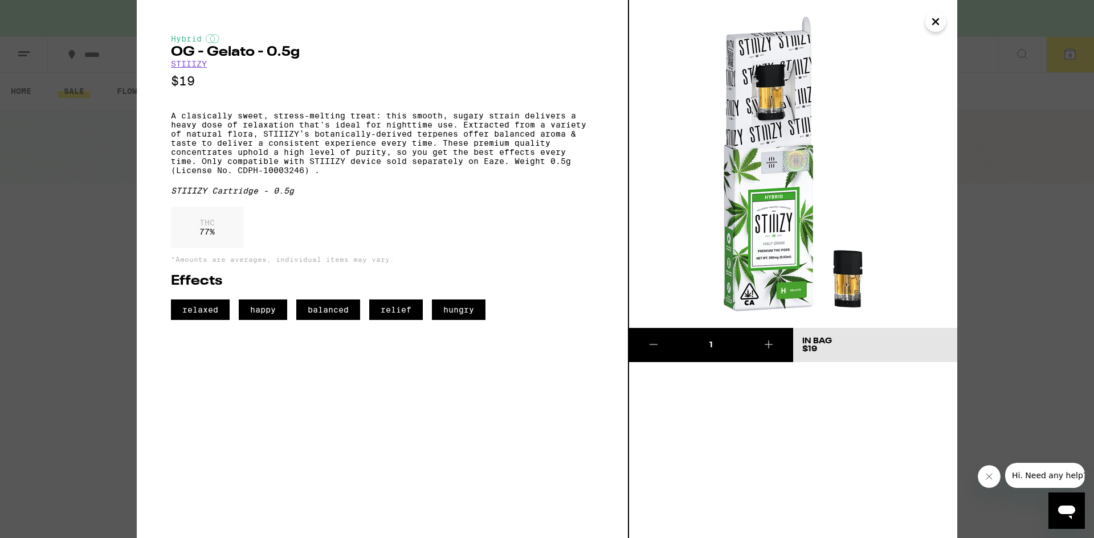
click at [932, 23] on icon "Close" at bounding box center [936, 21] width 14 height 17
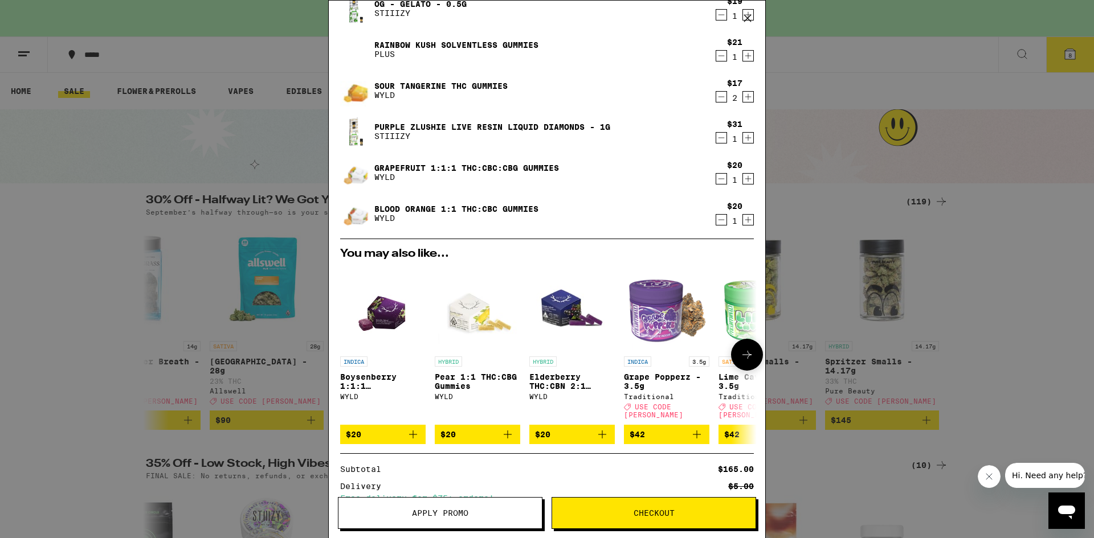
scroll to position [249, 0]
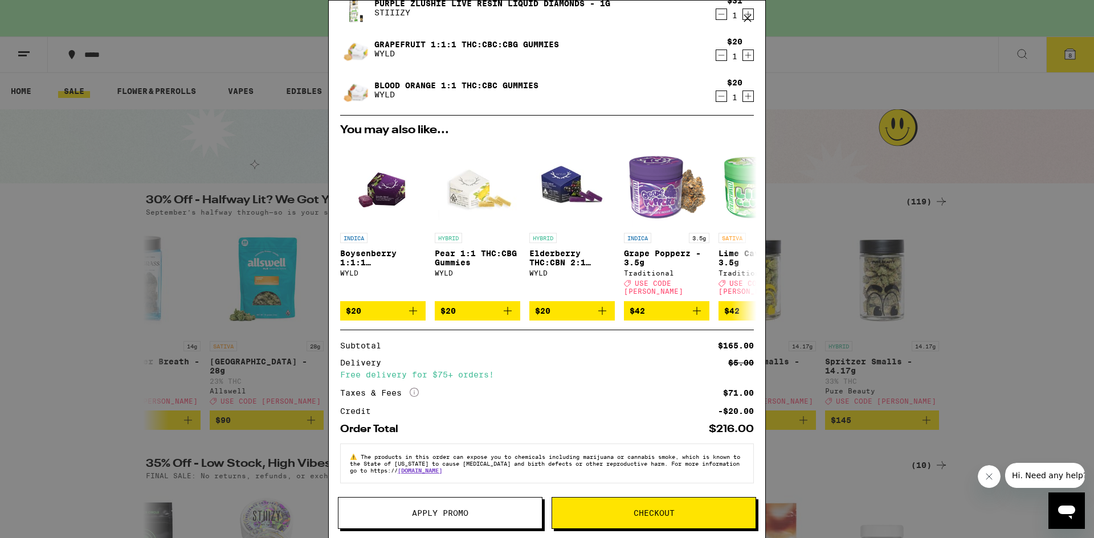
click at [404, 519] on button "Apply Promo" at bounding box center [440, 513] width 204 height 32
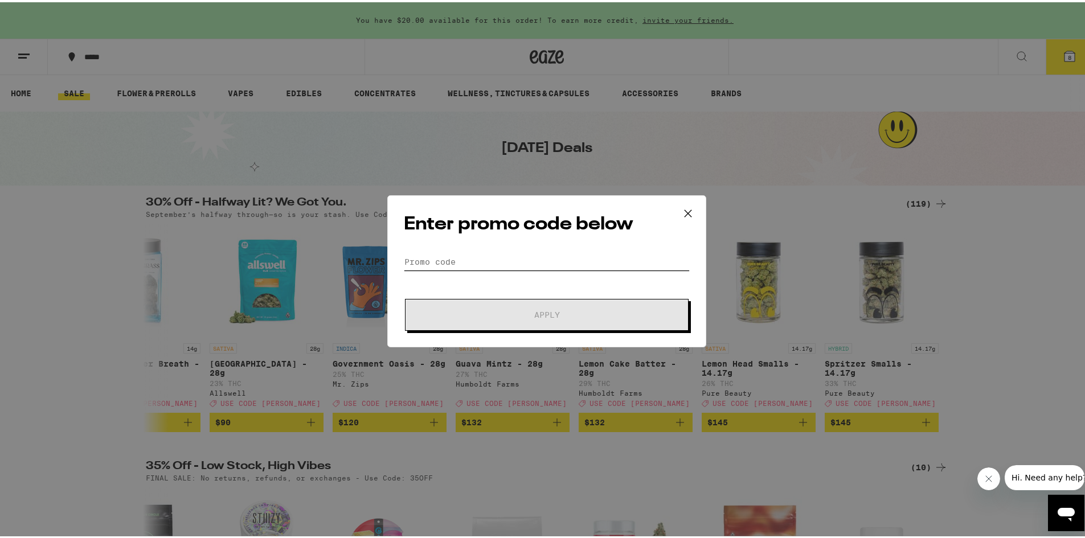
click at [412, 258] on input "Promo Code" at bounding box center [547, 259] width 286 height 17
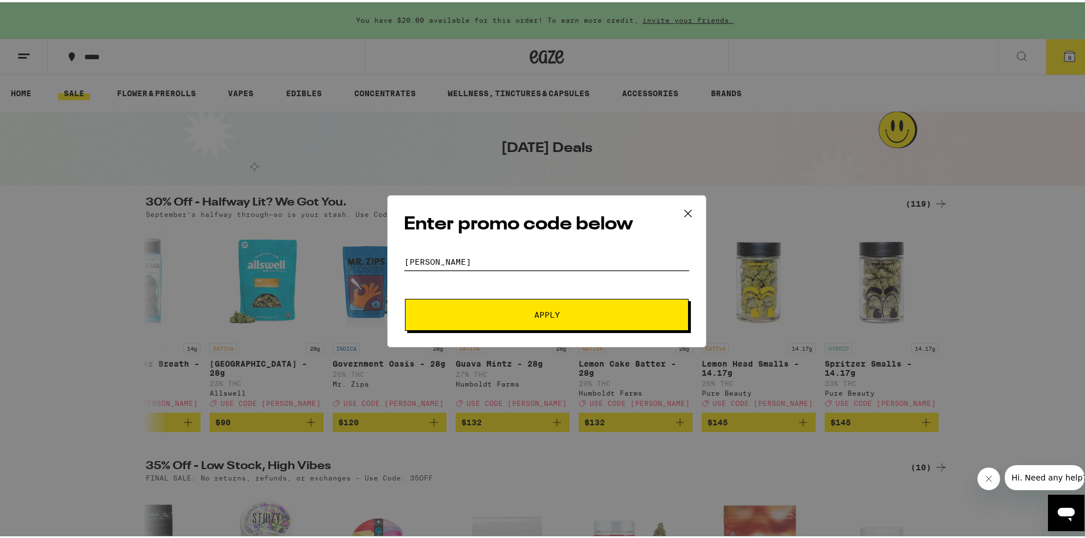
type input "[PERSON_NAME]"
click at [542, 321] on button "Apply" at bounding box center [547, 313] width 284 height 32
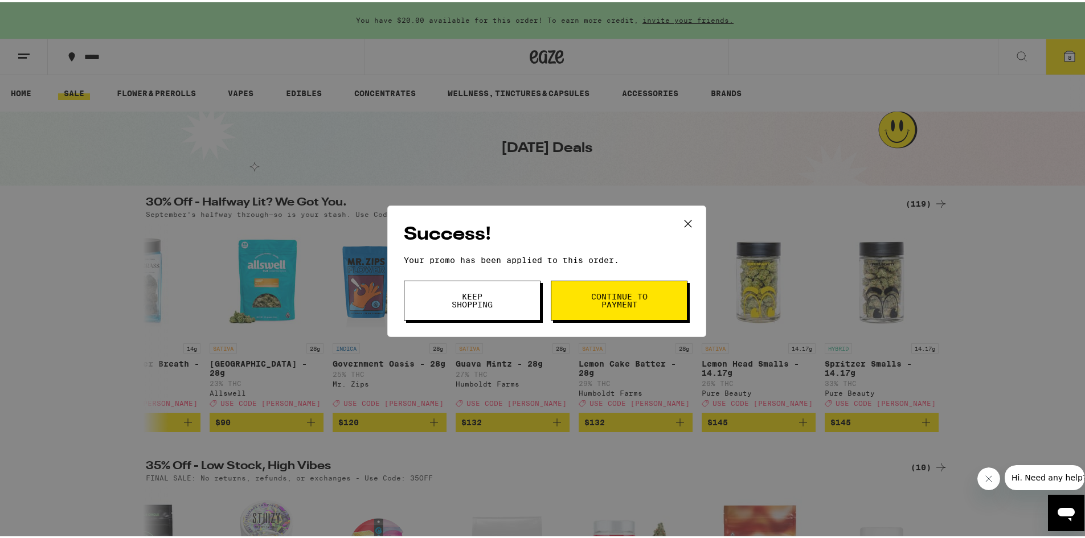
click at [495, 306] on span "Keep Shopping" at bounding box center [472, 299] width 58 height 16
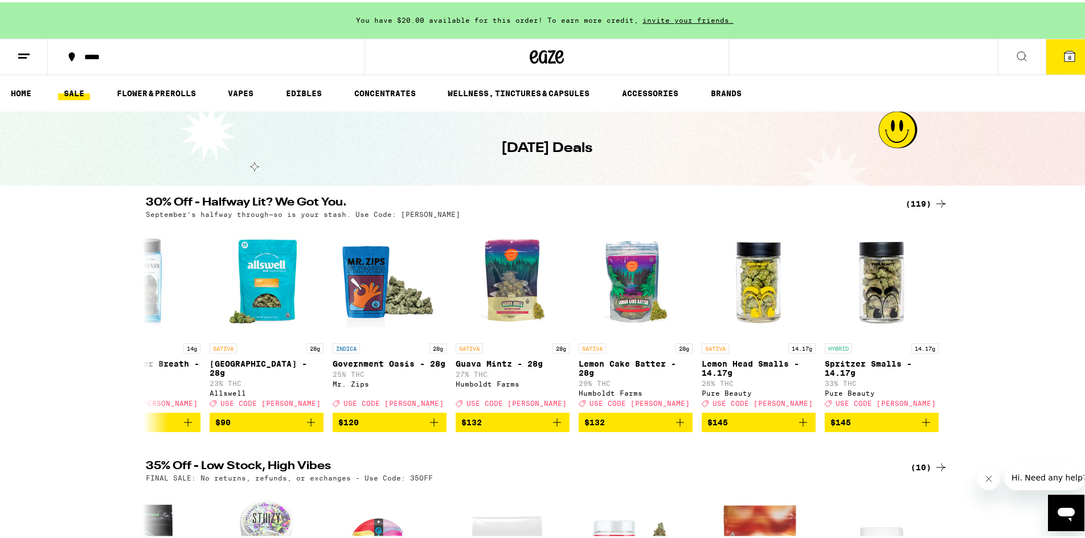
click at [1068, 55] on span "8" at bounding box center [1069, 55] width 3 height 7
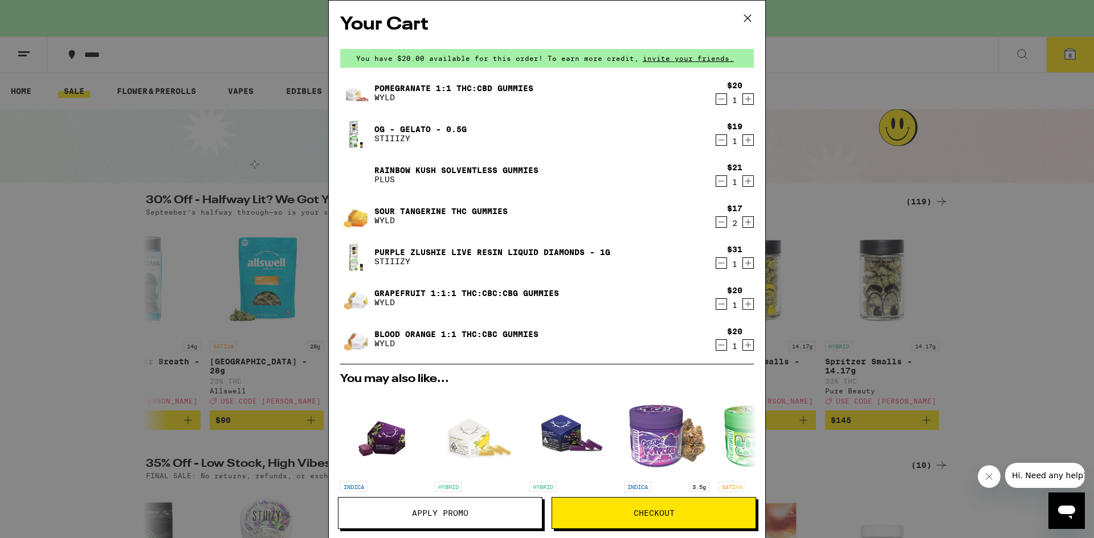
click at [718, 99] on icon "Decrement" at bounding box center [721, 99] width 6 height 0
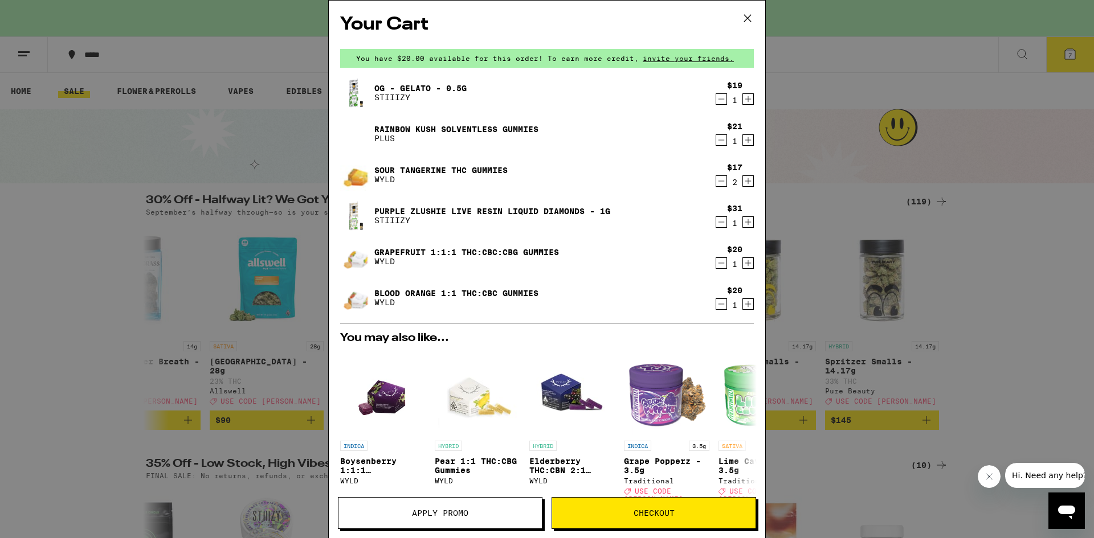
click at [718, 181] on icon "Decrement" at bounding box center [721, 181] width 6 height 0
click at [424, 250] on link "Grapefruit 1:1:1 THC:CBC:CBG Gummies" at bounding box center [466, 252] width 185 height 9
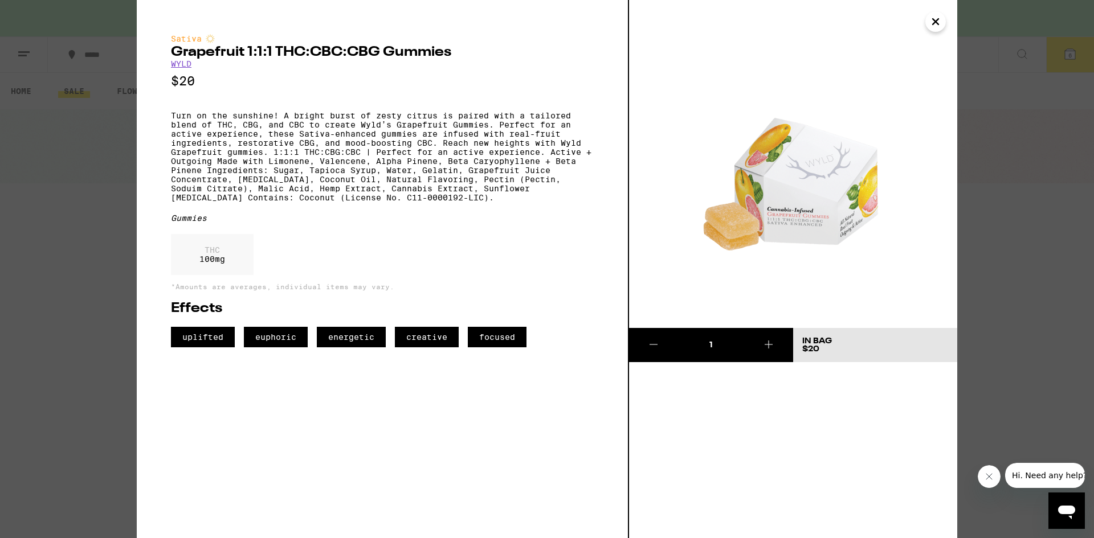
click at [932, 18] on icon "Close" at bounding box center [936, 21] width 14 height 17
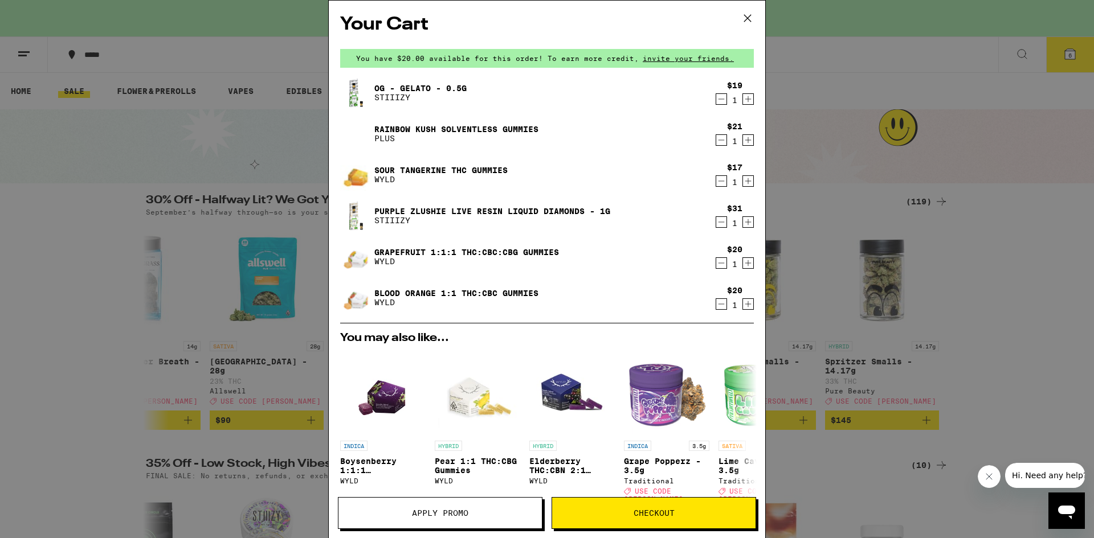
click at [504, 289] on link "Blood Orange 1:1 THC:CBC Gummies" at bounding box center [456, 293] width 164 height 9
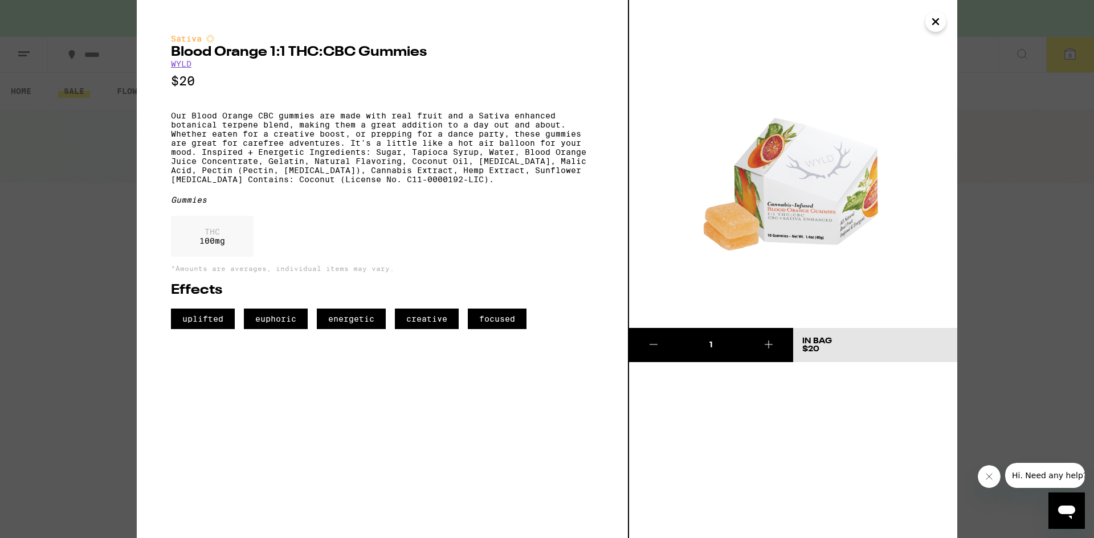
click at [934, 22] on icon "Close" at bounding box center [935, 22] width 6 height 6
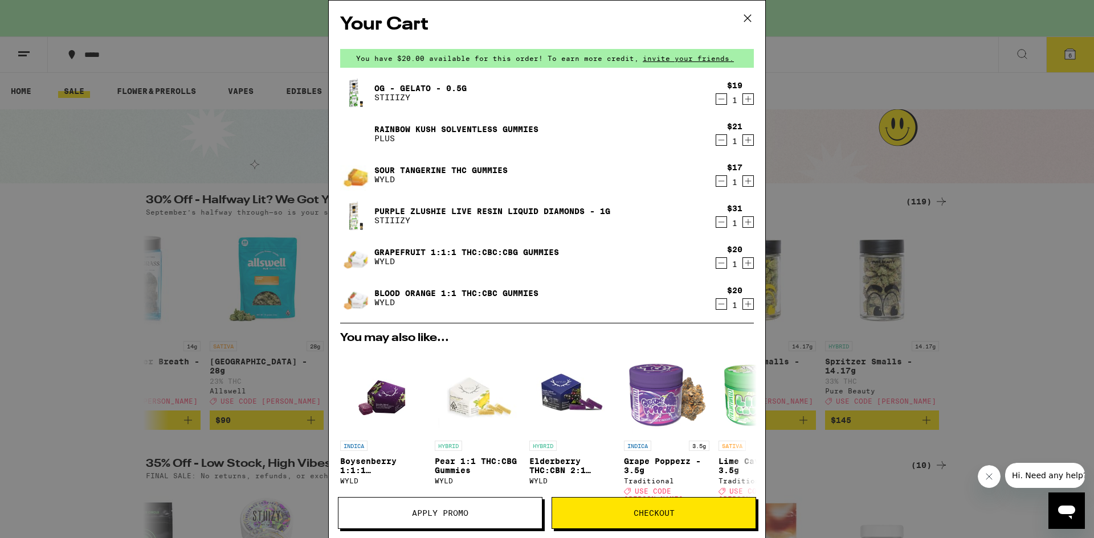
click at [390, 170] on link "Sour Tangerine THC Gummies" at bounding box center [440, 170] width 133 height 9
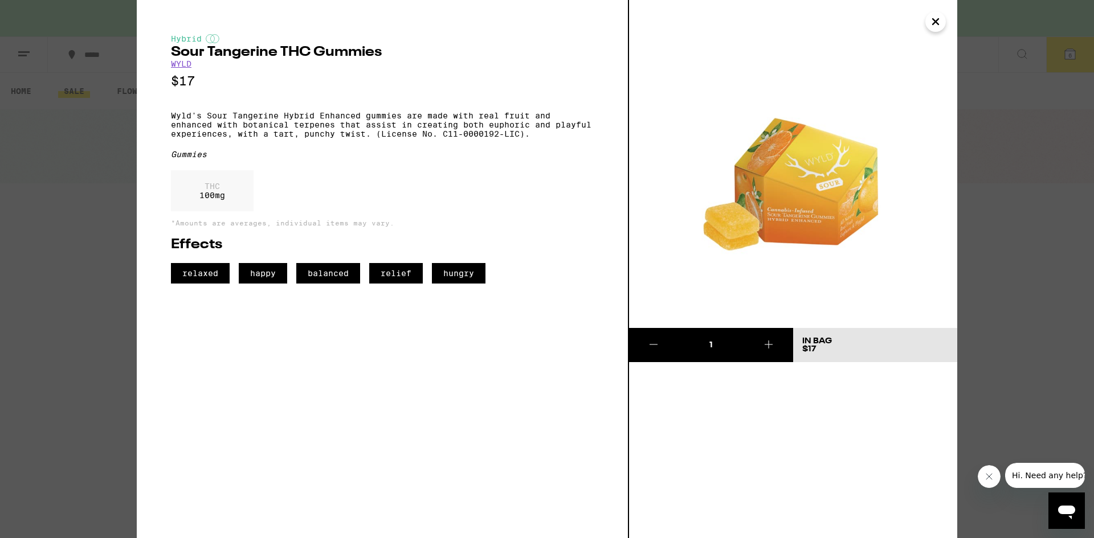
click at [937, 27] on icon "Close" at bounding box center [936, 21] width 14 height 17
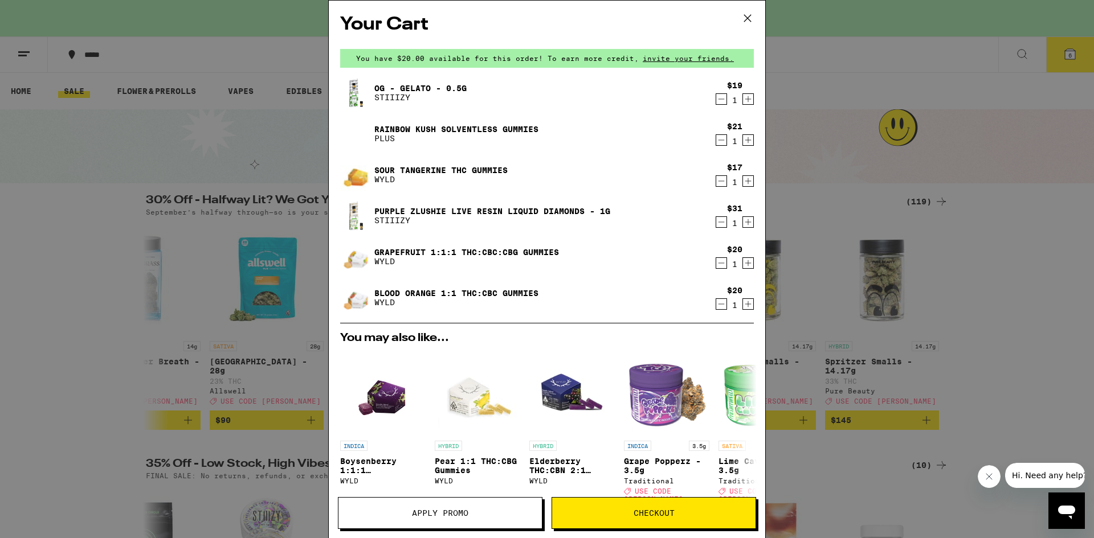
click at [743, 178] on icon "Increment" at bounding box center [748, 181] width 10 height 14
click at [483, 210] on link "Purple Zlushie Live Resin Liquid Diamonds - 1g" at bounding box center [492, 211] width 236 height 9
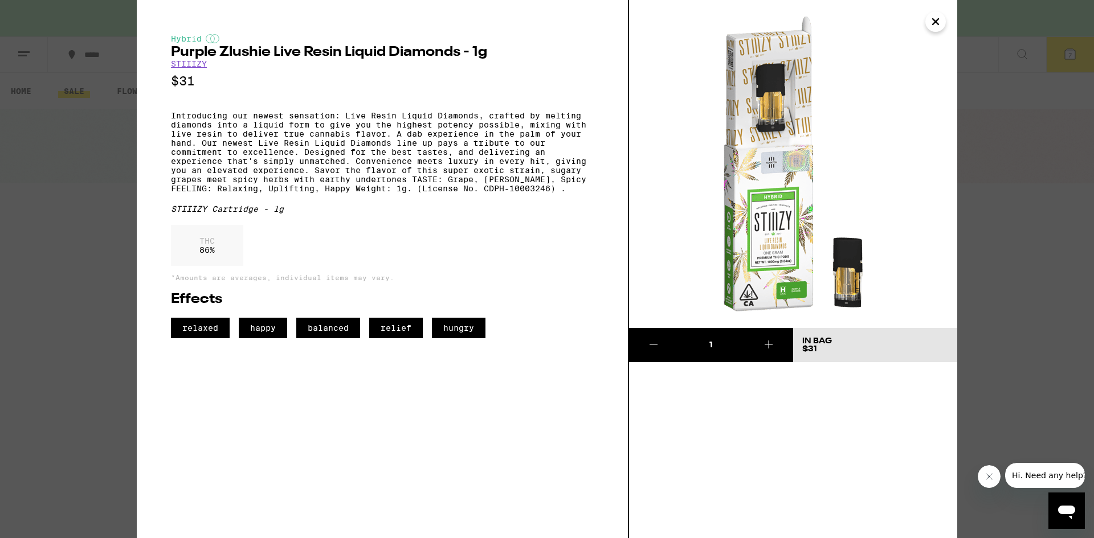
click at [932, 27] on icon "Close" at bounding box center [936, 21] width 14 height 17
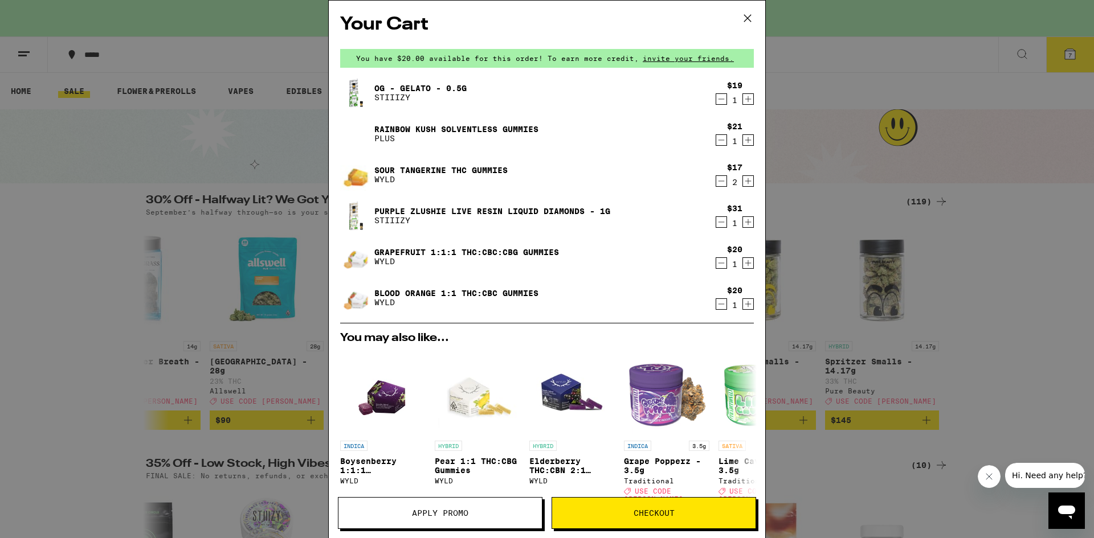
click at [716, 219] on icon "Decrement" at bounding box center [721, 222] width 10 height 14
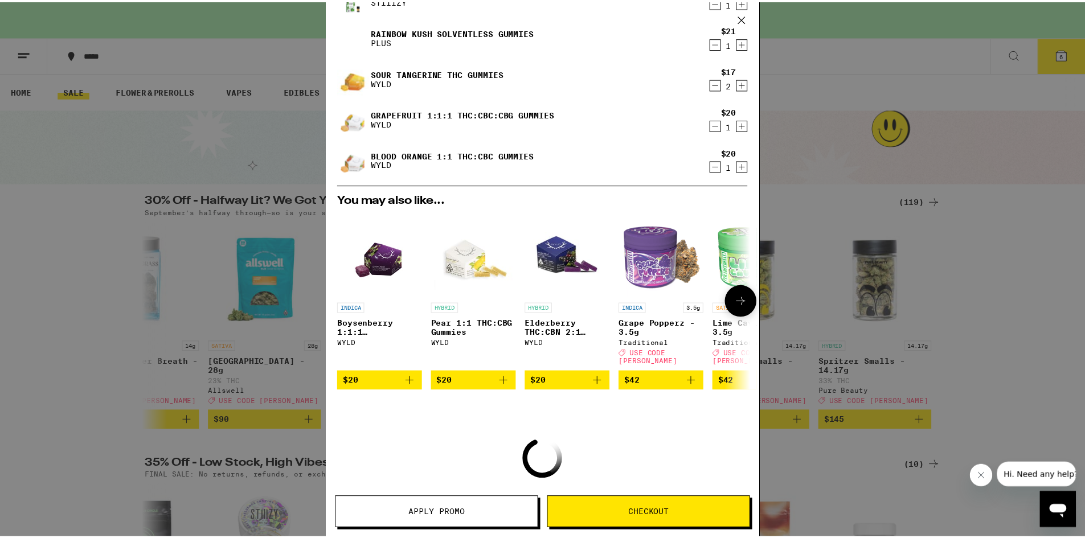
scroll to position [182, 0]
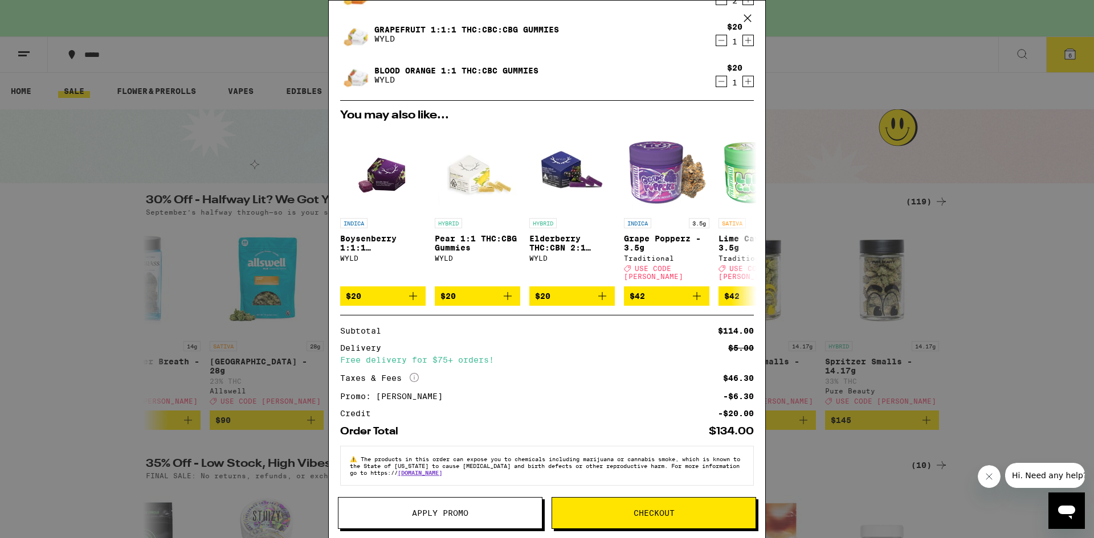
click at [749, 17] on icon at bounding box center [747, 18] width 17 height 17
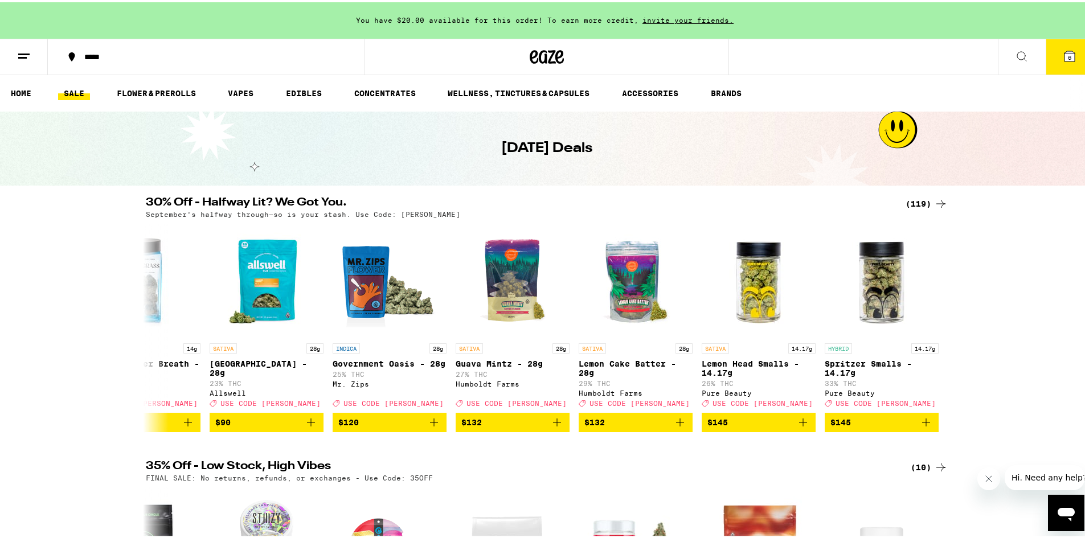
click at [73, 91] on link "SALE" at bounding box center [74, 91] width 32 height 14
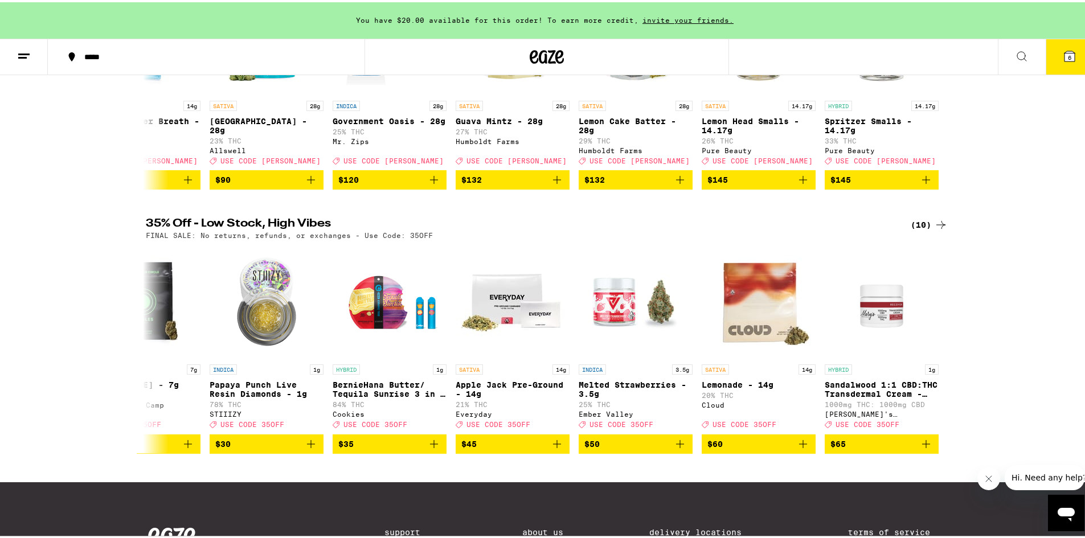
scroll to position [46, 0]
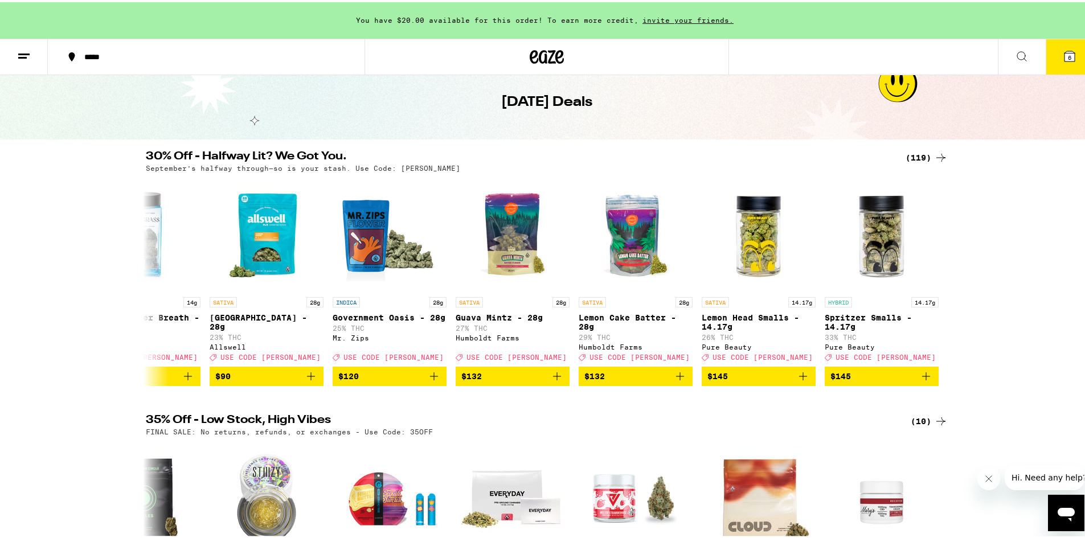
click at [921, 154] on div "(119)" at bounding box center [927, 156] width 42 height 14
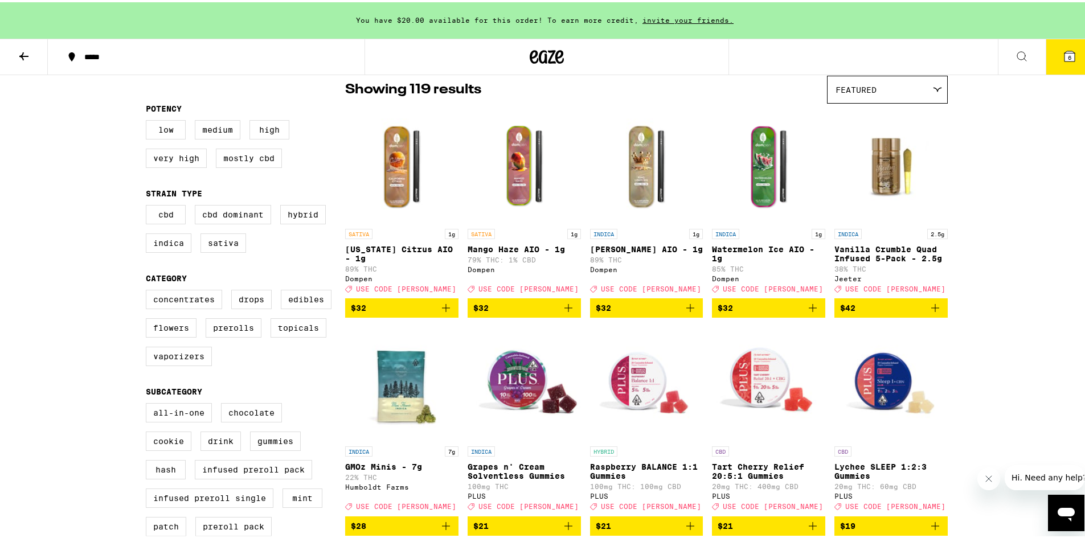
scroll to position [114, 0]
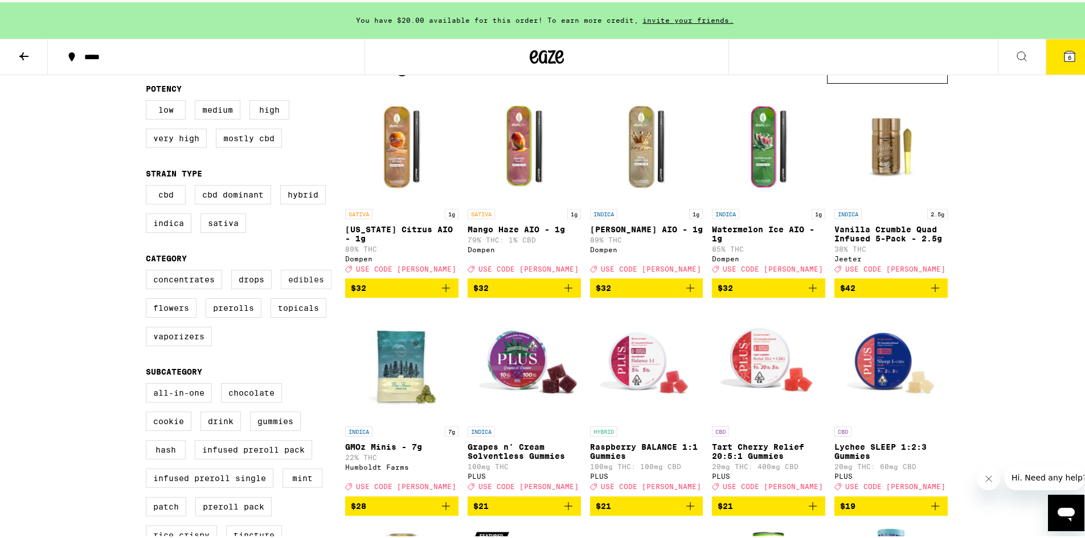
click at [311, 279] on label "Edibles" at bounding box center [306, 277] width 51 height 19
click at [149, 270] on input "Edibles" at bounding box center [148, 269] width 1 height 1
checkbox input "true"
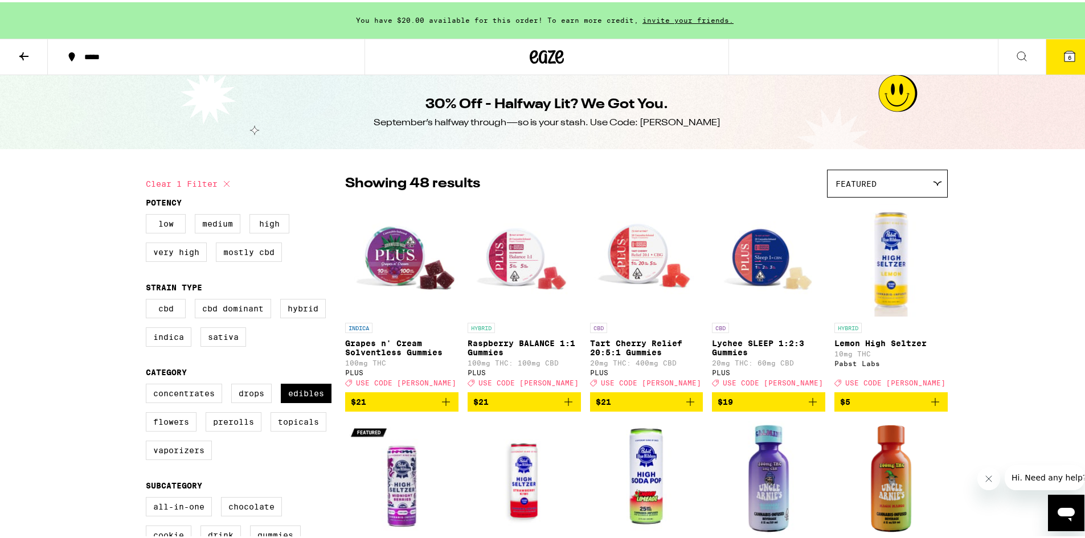
click at [25, 51] on icon at bounding box center [24, 54] width 14 height 14
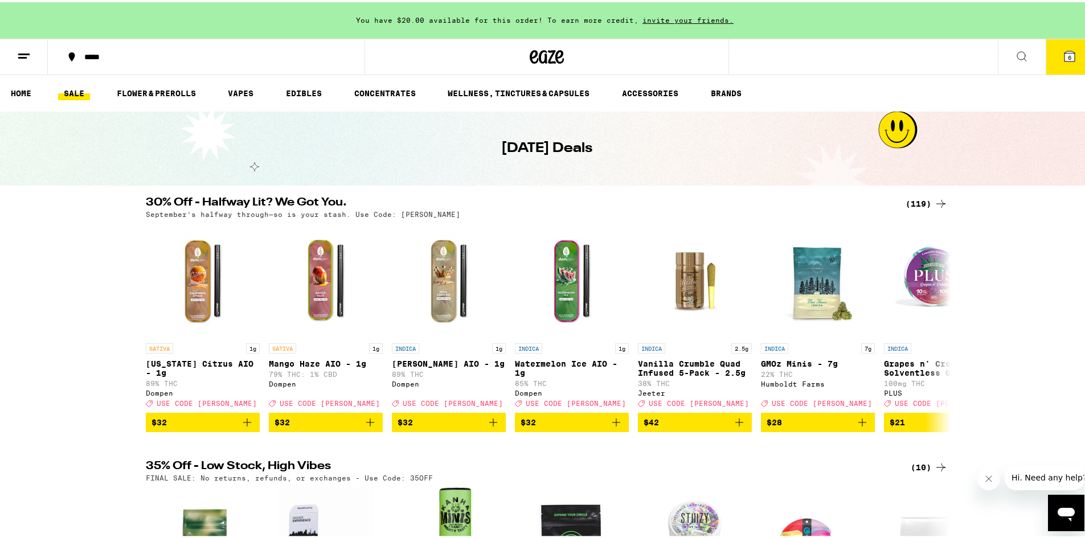
click at [907, 199] on div "(119)" at bounding box center [927, 202] width 42 height 14
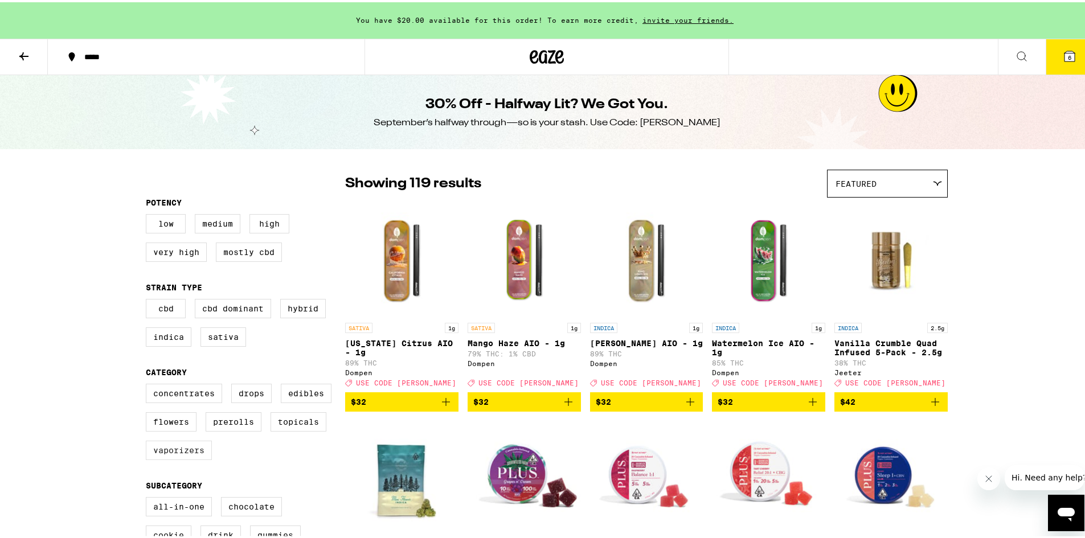
click at [184, 458] on label "Vaporizers" at bounding box center [179, 448] width 66 height 19
click at [149, 384] on input "Vaporizers" at bounding box center [148, 383] width 1 height 1
checkbox input "true"
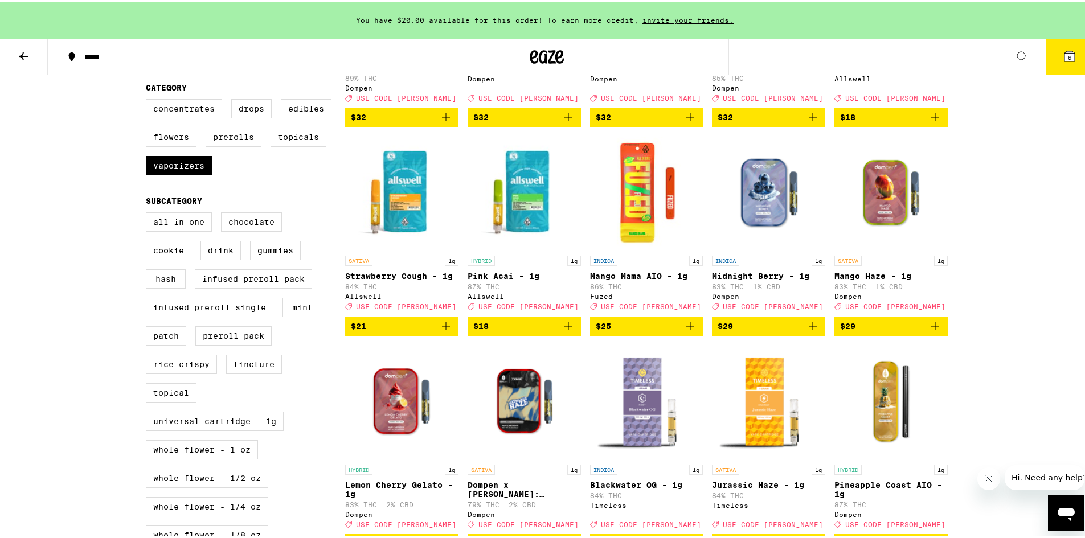
scroll to position [342, 0]
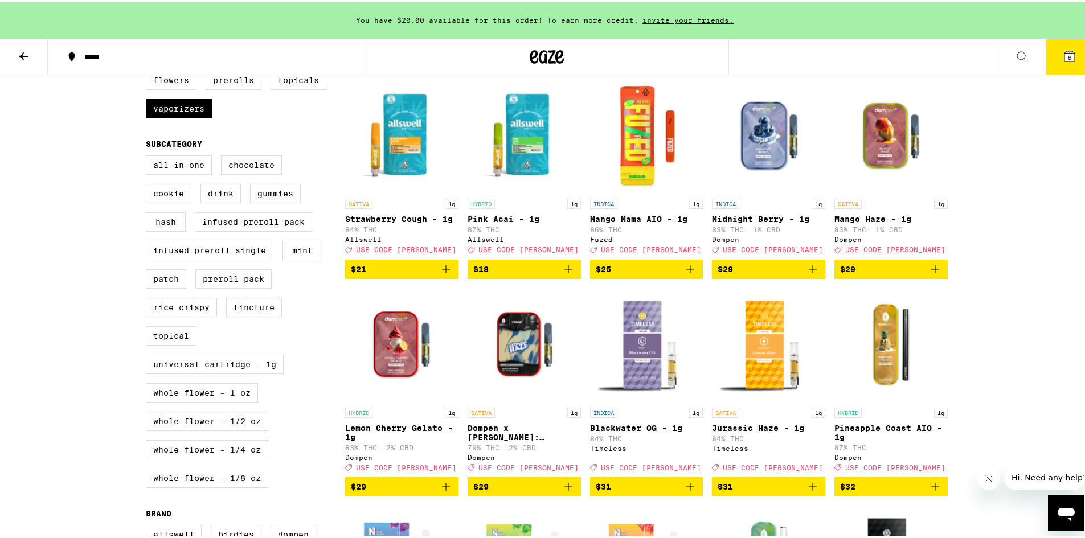
click at [885, 367] on img "Open page for Pineapple Coast AIO - 1g from Dompen" at bounding box center [891, 343] width 113 height 114
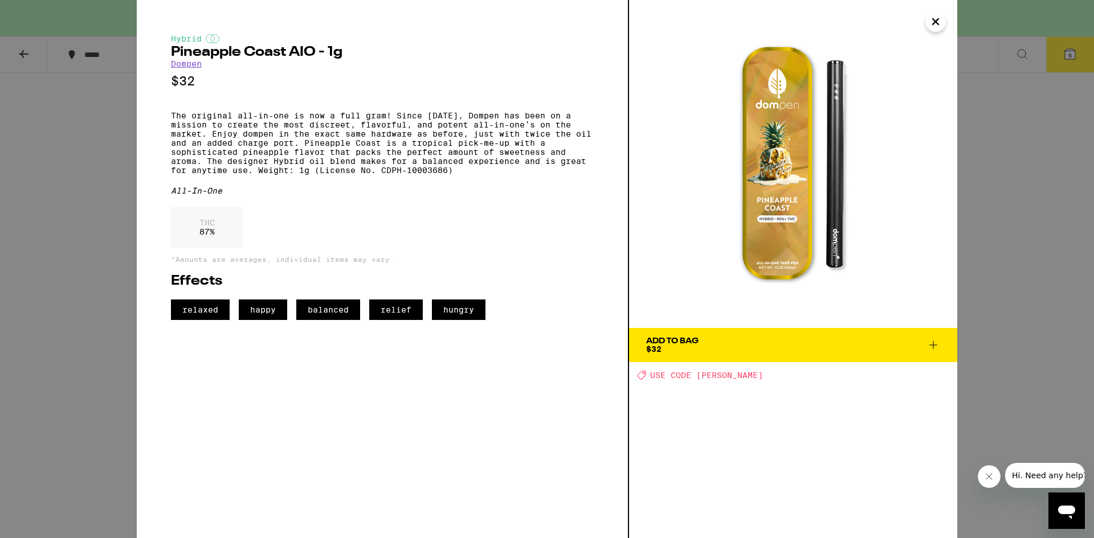
click at [942, 23] on button "Close" at bounding box center [935, 21] width 21 height 21
